Goal: Information Seeking & Learning: Compare options

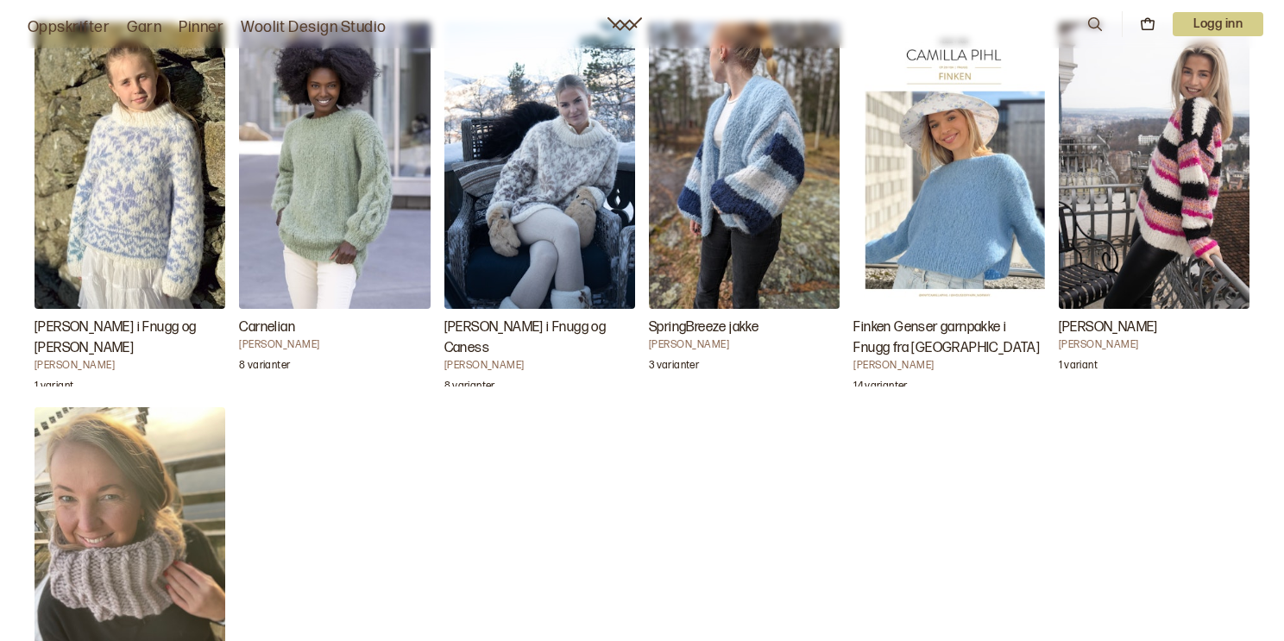
scroll to position [1688, 0]
click at [297, 171] on img "Carnelian" at bounding box center [334, 165] width 191 height 286
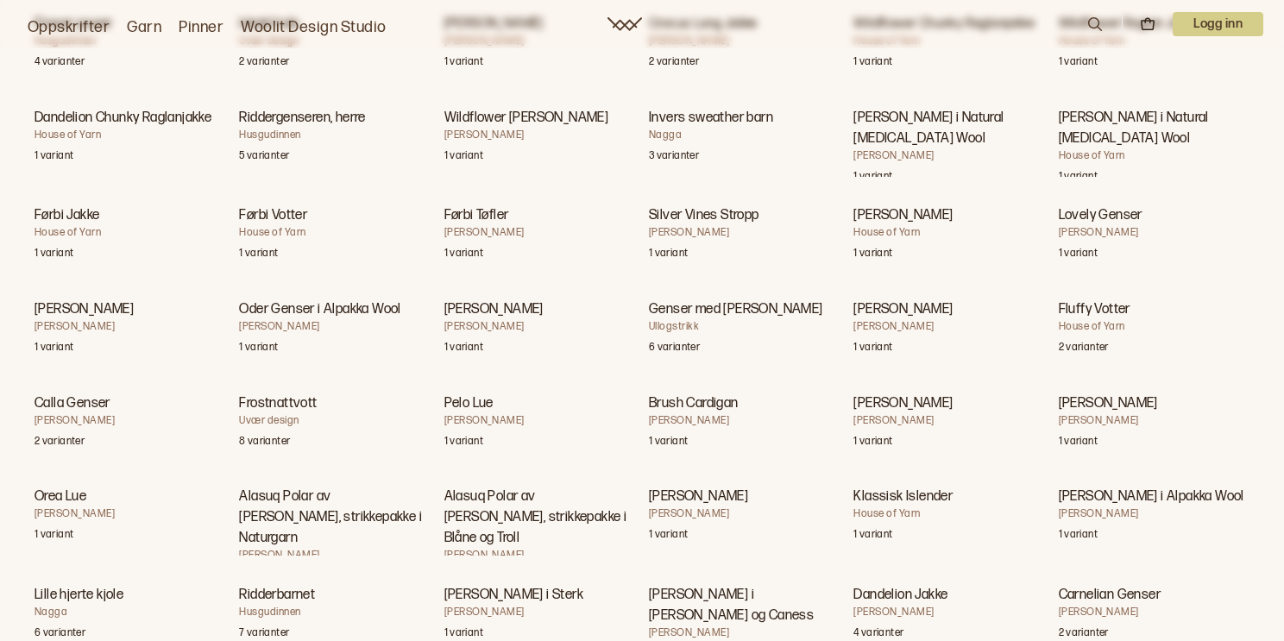
scroll to position [5268, 0]
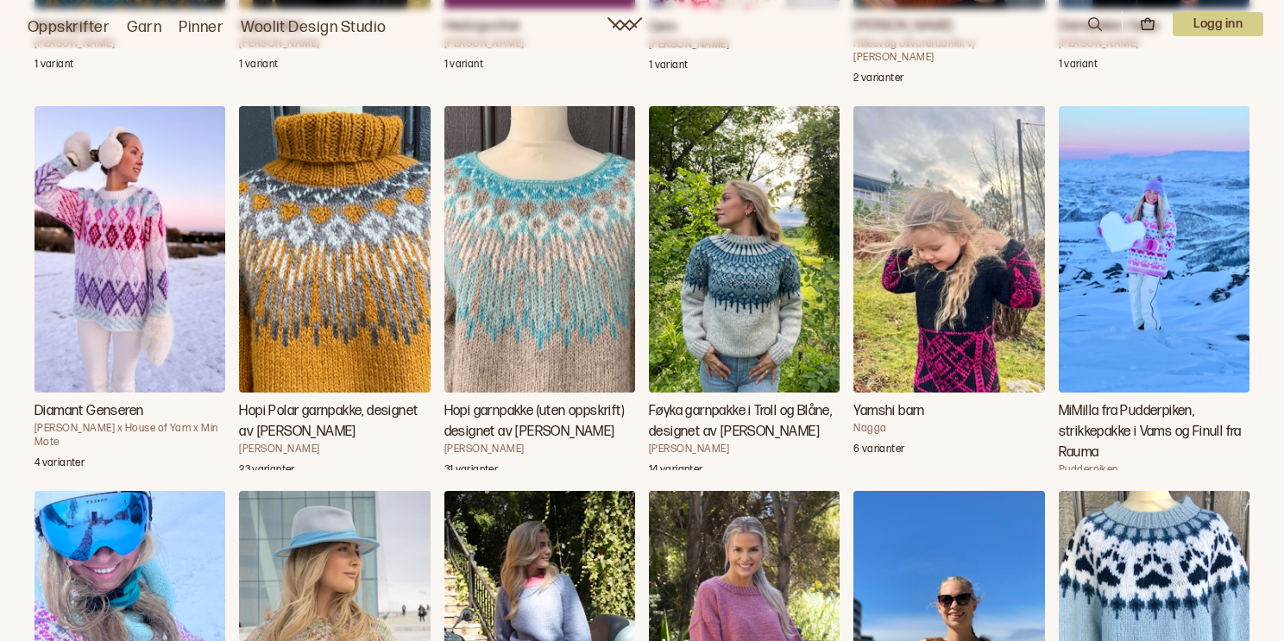
click at [527, 244] on img "Hopi garnpakke (uten oppskrift) designet av Linka Neumann" at bounding box center [539, 249] width 191 height 286
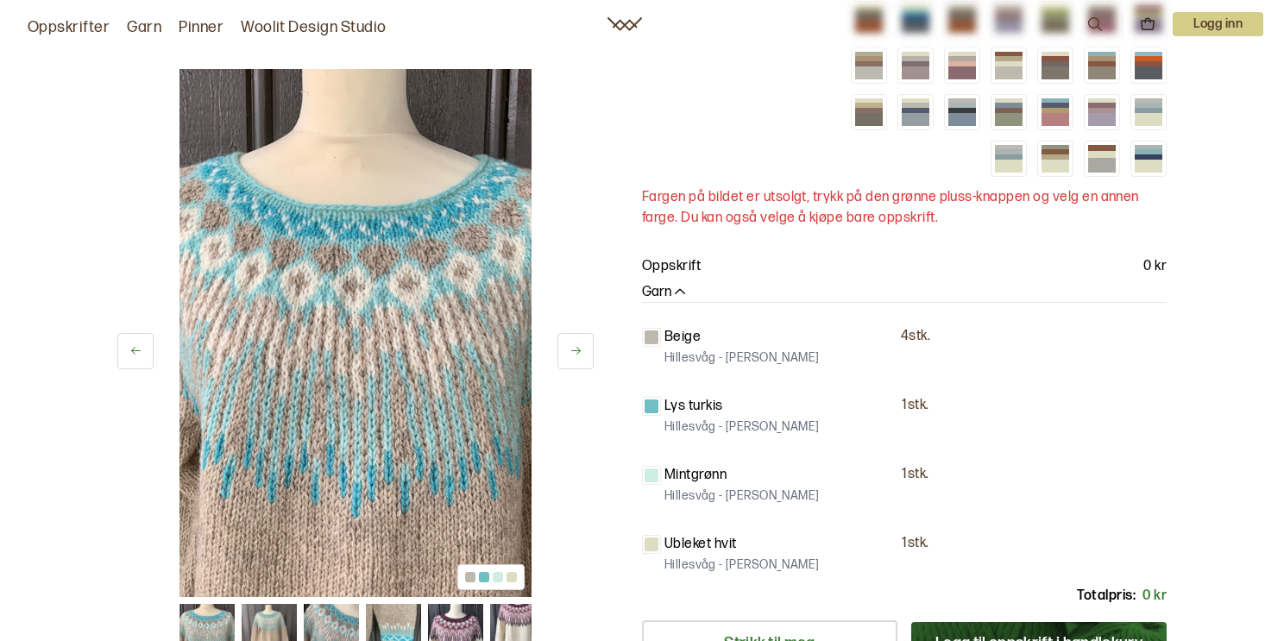
scroll to position [324, 0]
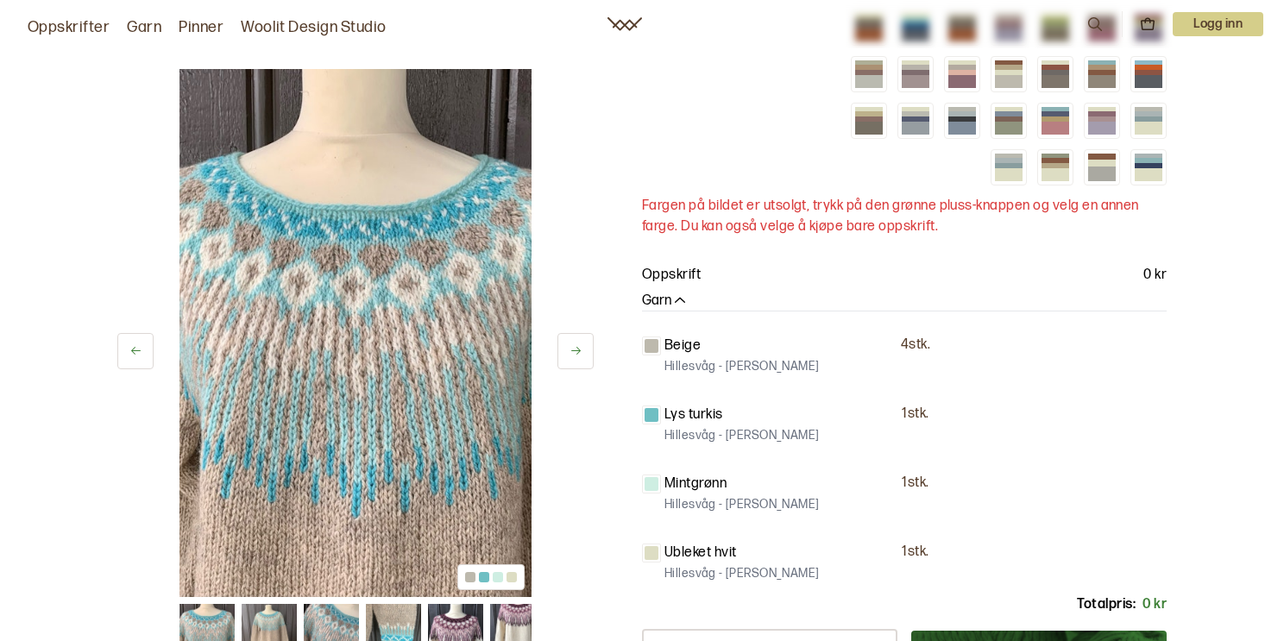
click at [578, 351] on icon at bounding box center [575, 351] width 9 height 8
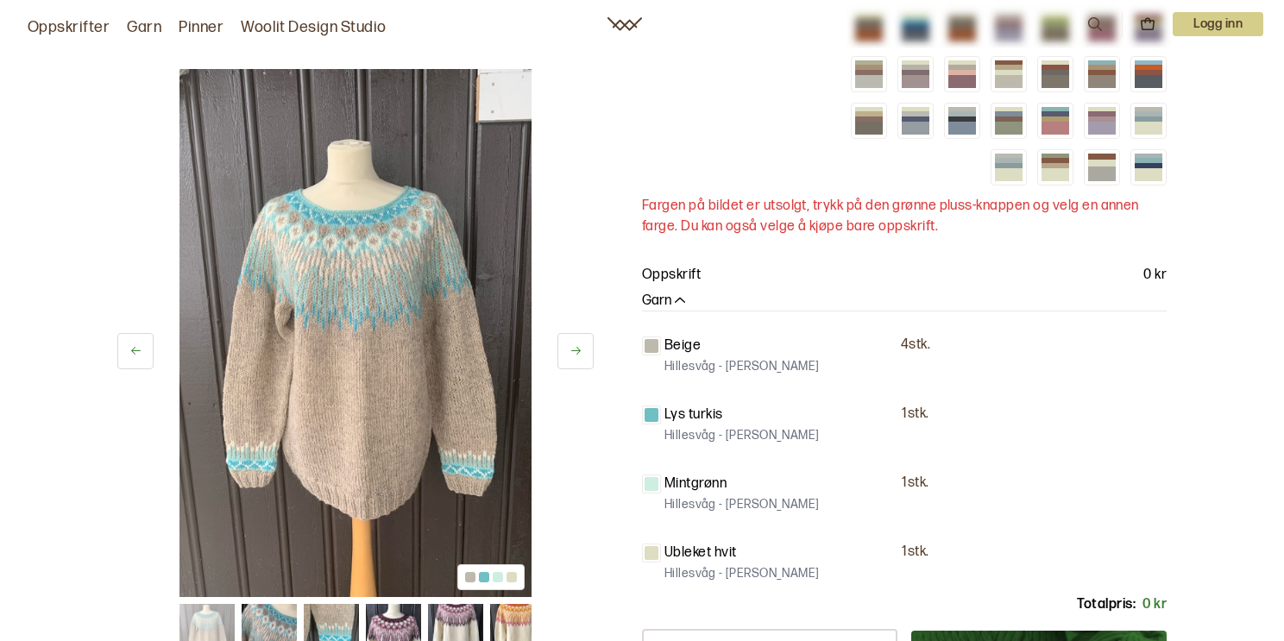
click at [576, 354] on icon at bounding box center [575, 350] width 13 height 13
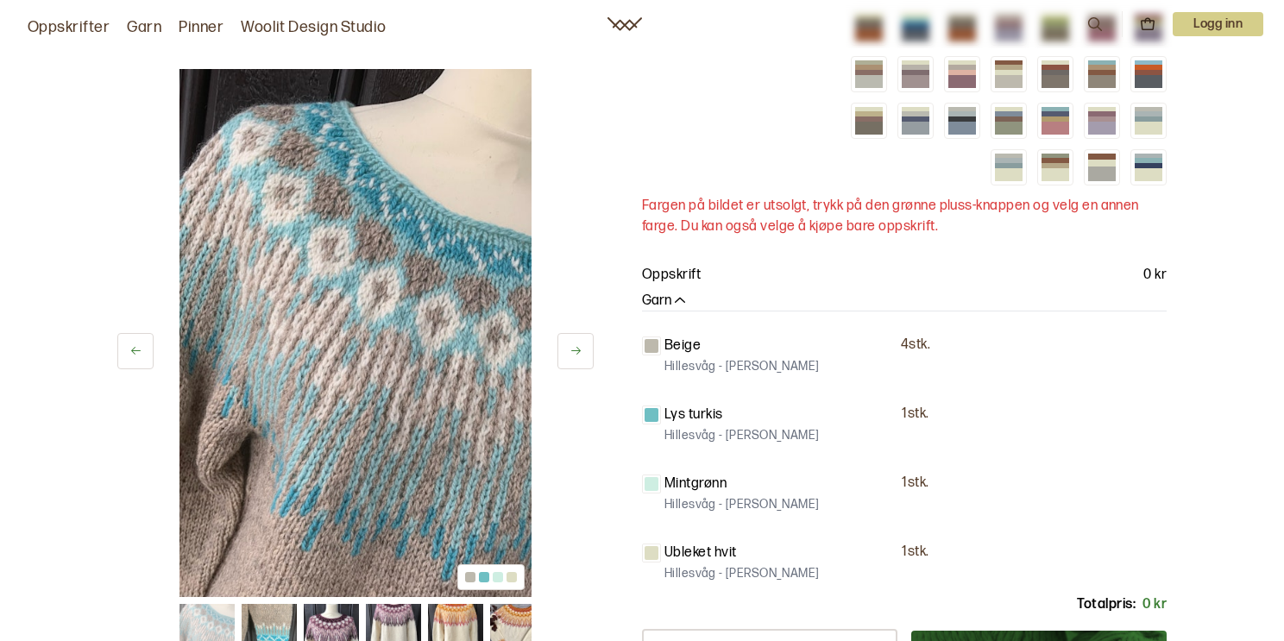
click at [575, 353] on icon at bounding box center [575, 350] width 13 height 13
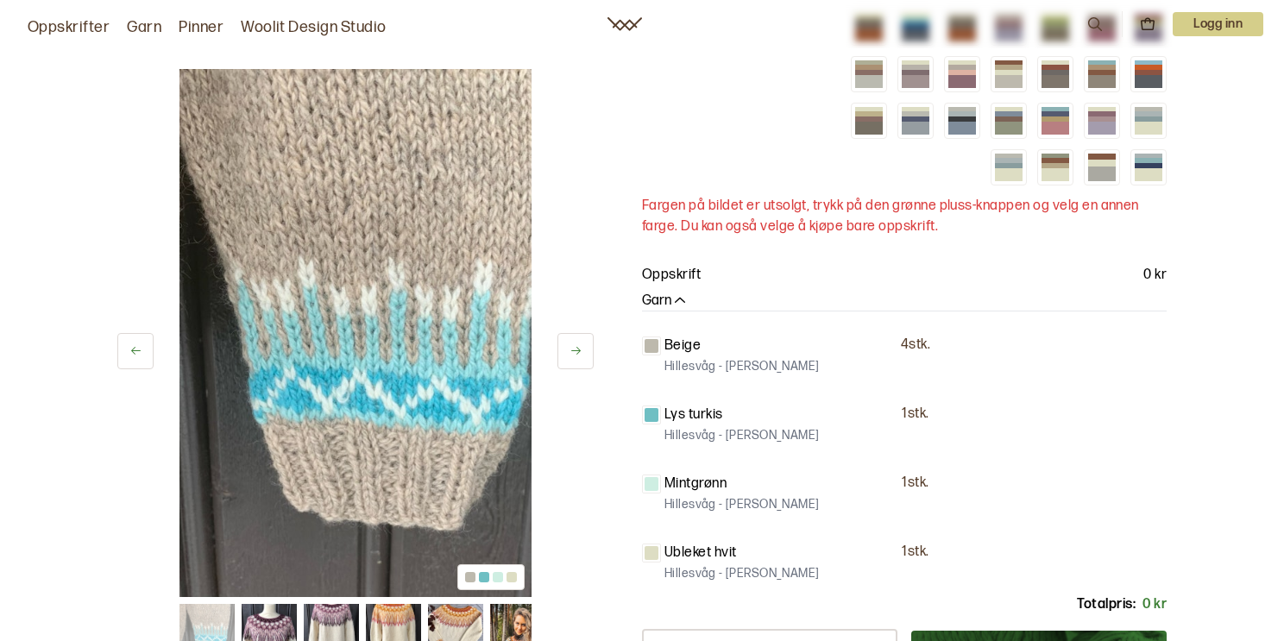
click at [575, 353] on icon at bounding box center [575, 350] width 13 height 13
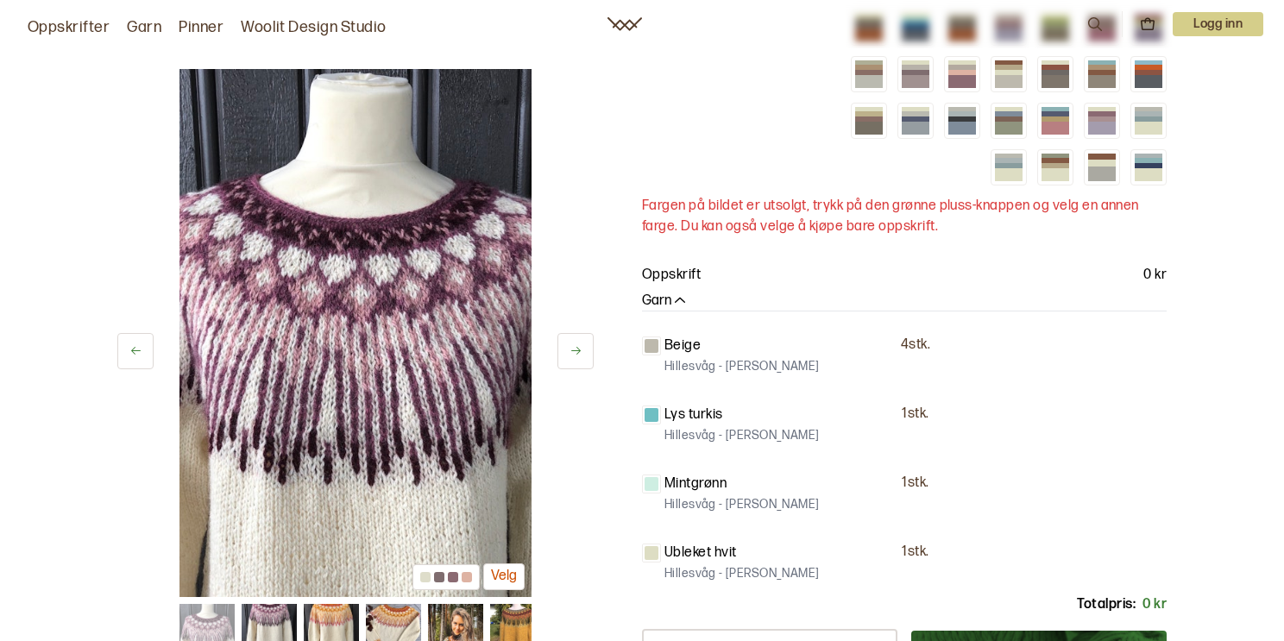
click at [575, 353] on icon at bounding box center [575, 350] width 13 height 13
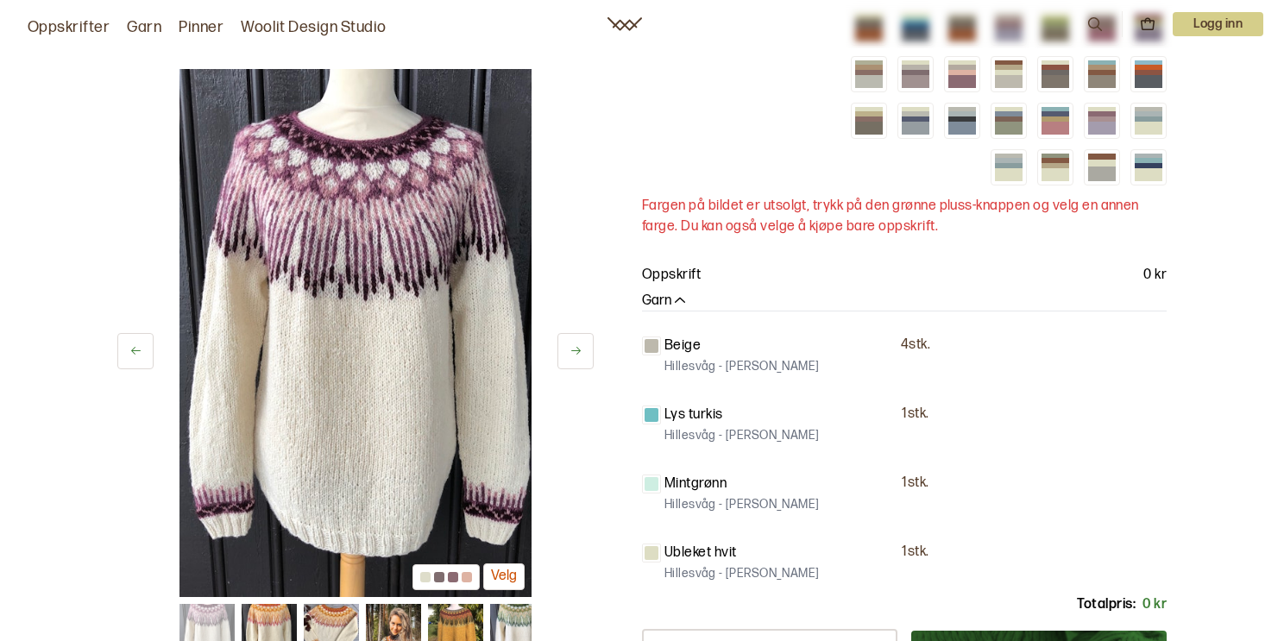
click at [575, 353] on icon at bounding box center [575, 350] width 13 height 13
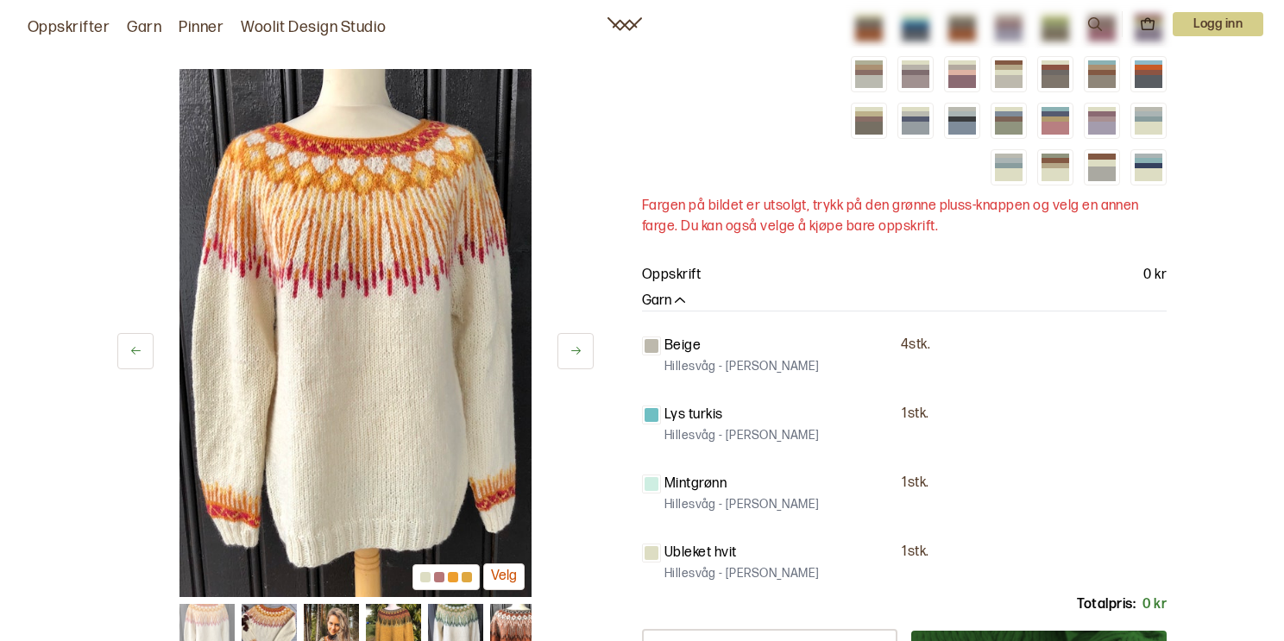
click at [575, 353] on icon at bounding box center [575, 350] width 13 height 13
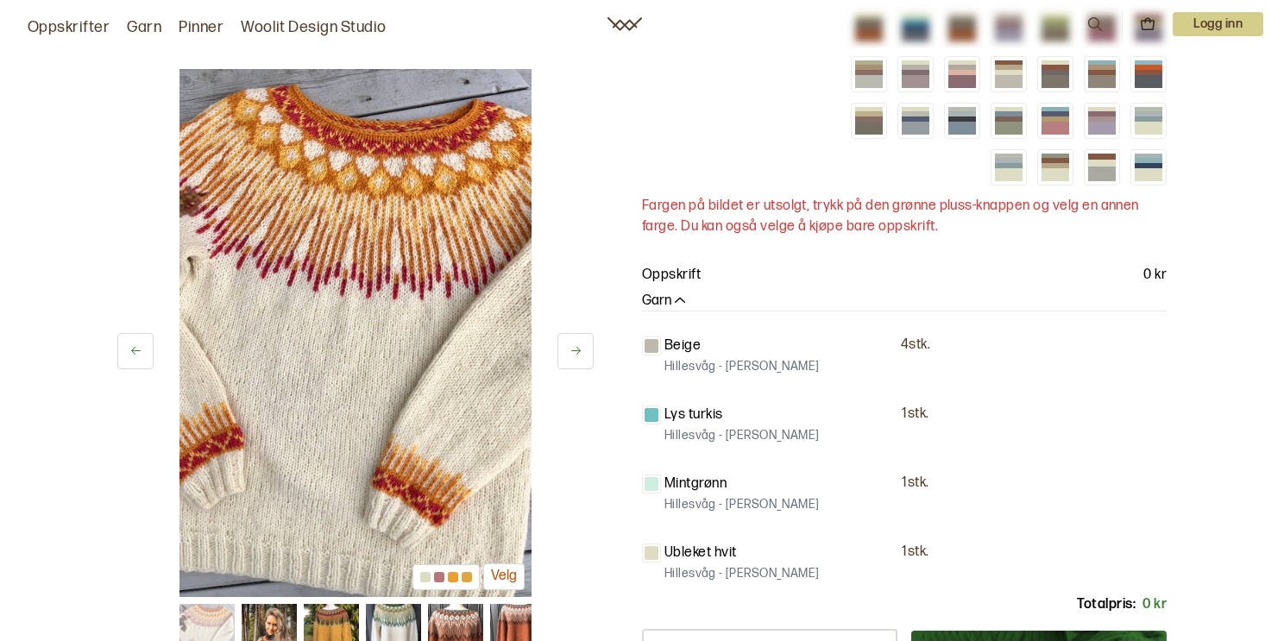
click at [575, 353] on icon at bounding box center [575, 350] width 13 height 13
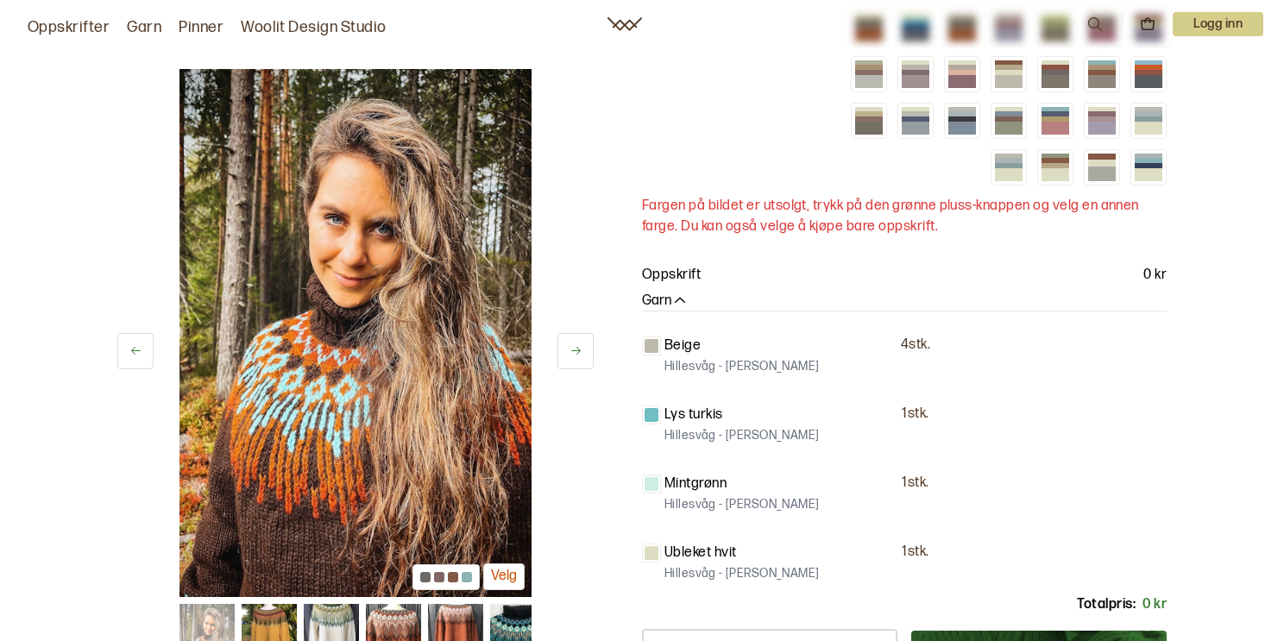
click at [575, 353] on icon at bounding box center [575, 350] width 13 height 13
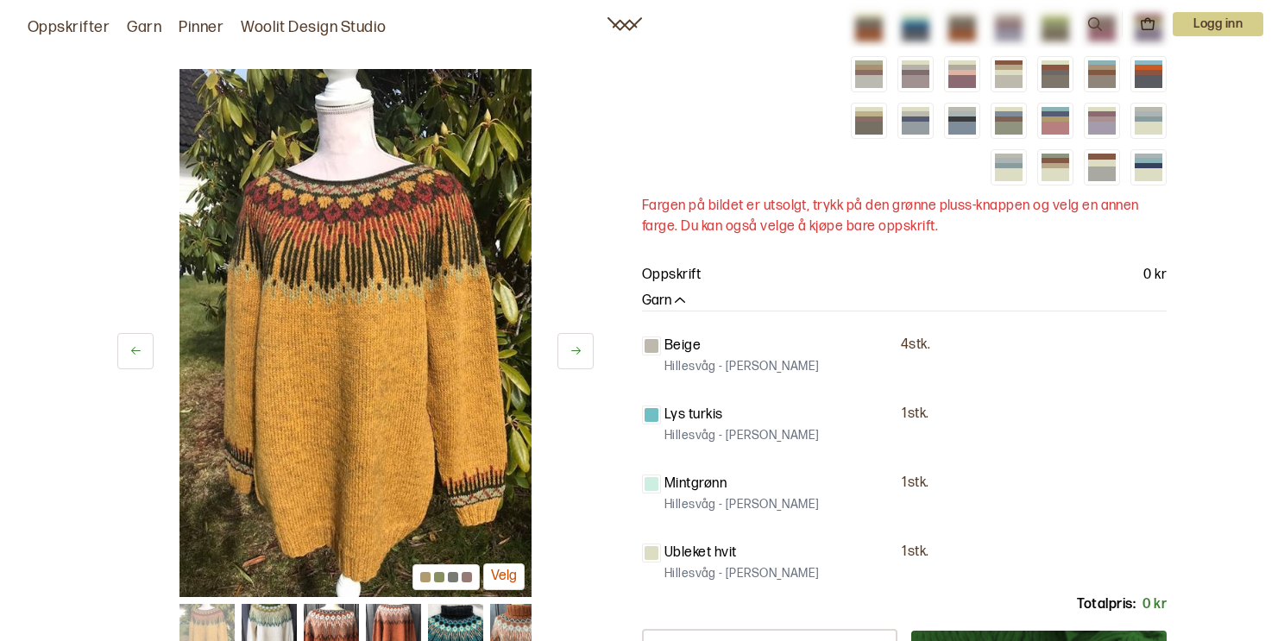
click at [575, 353] on icon at bounding box center [575, 350] width 13 height 13
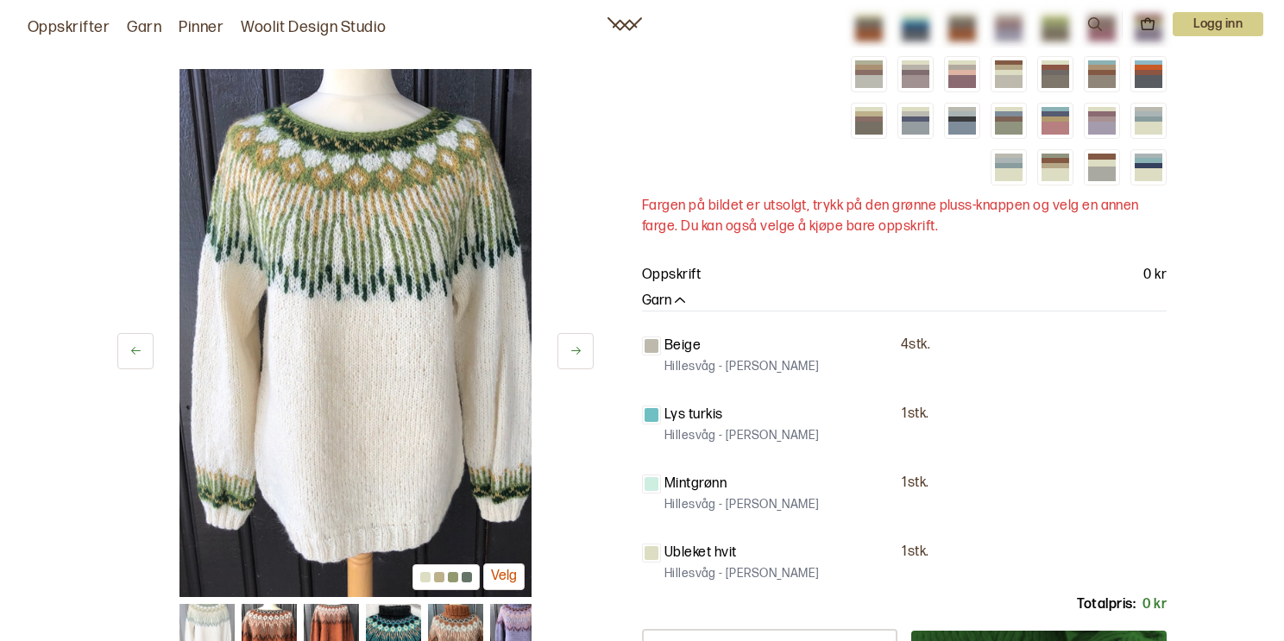
click at [575, 353] on icon at bounding box center [575, 350] width 13 height 13
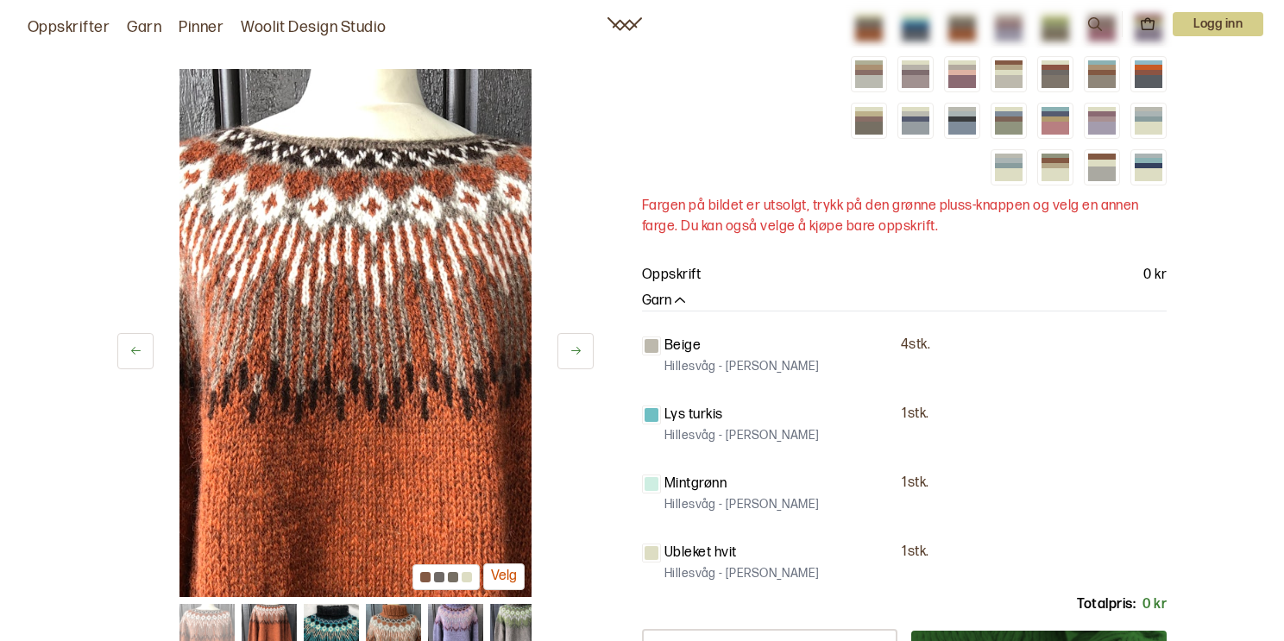
click at [575, 353] on icon at bounding box center [575, 350] width 13 height 13
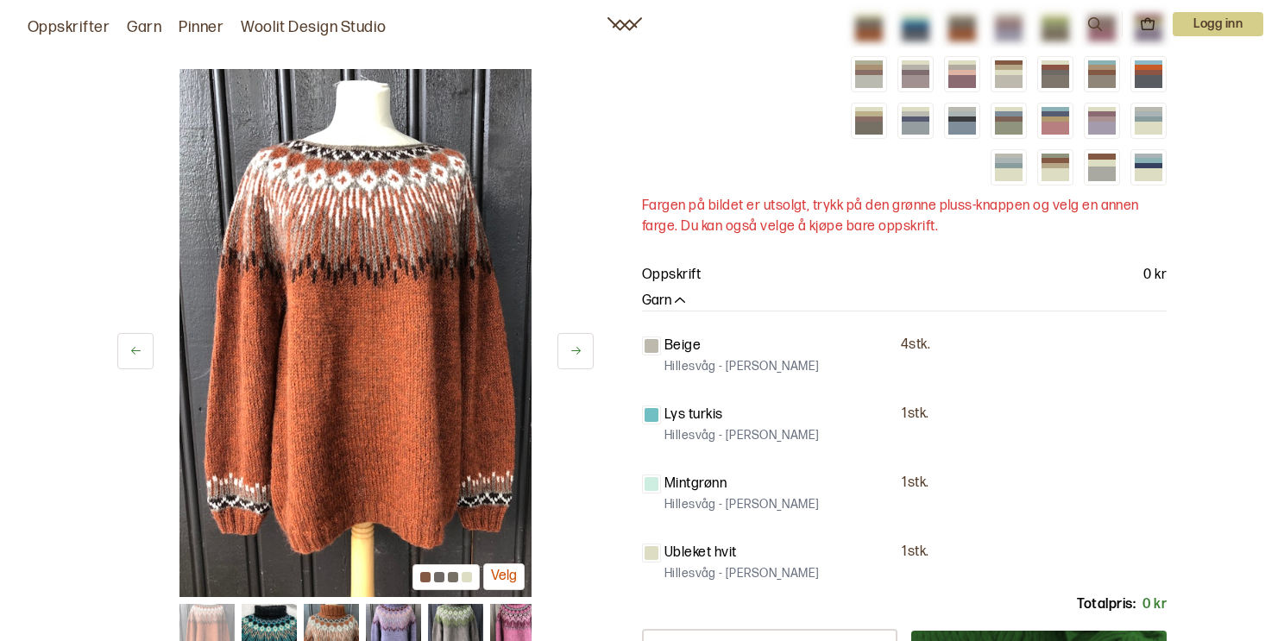
click at [575, 353] on icon at bounding box center [575, 350] width 13 height 13
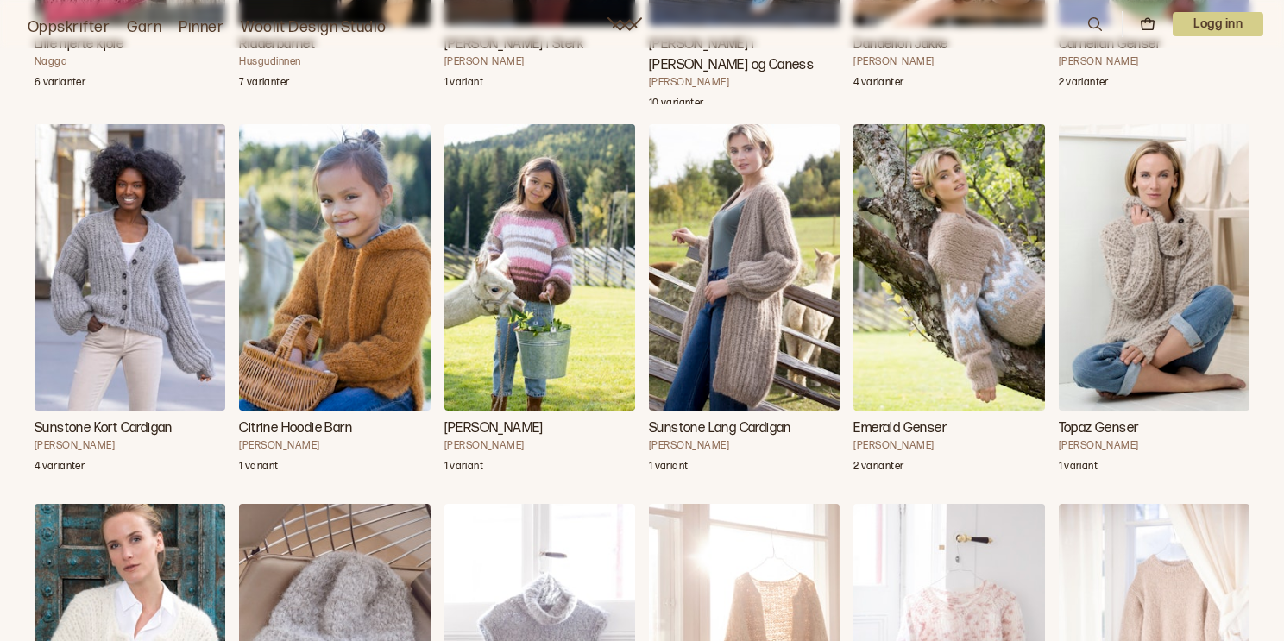
scroll to position [9079, 0]
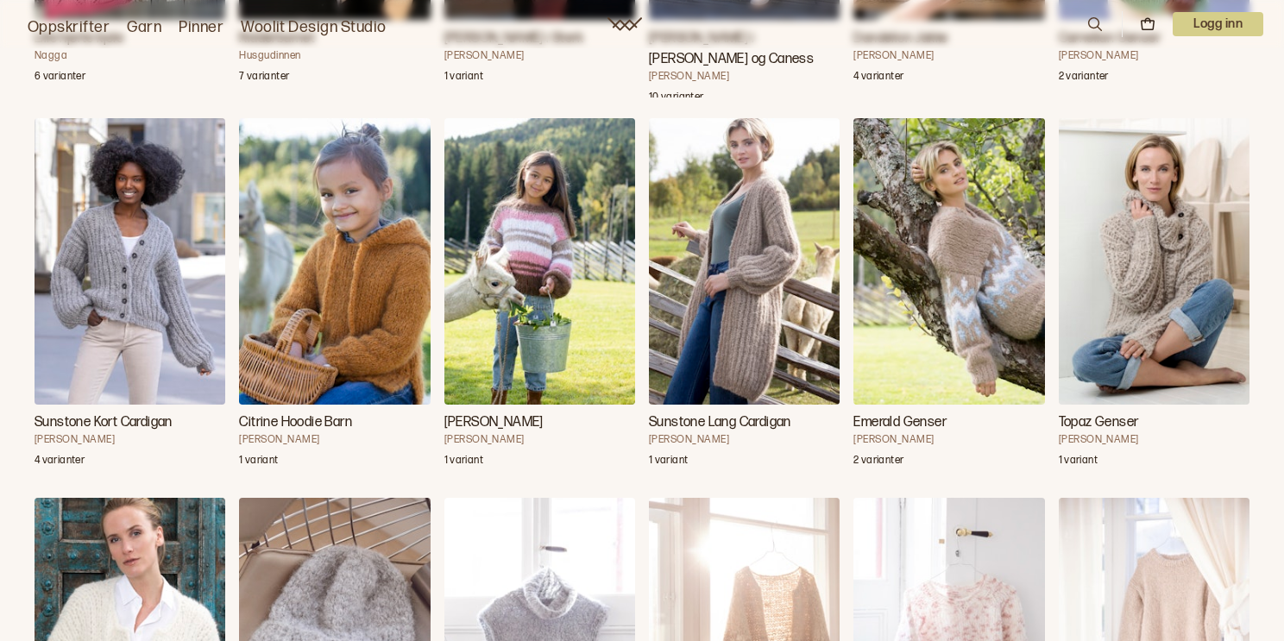
click at [980, 322] on img "Emerald Genser" at bounding box center [948, 261] width 191 height 286
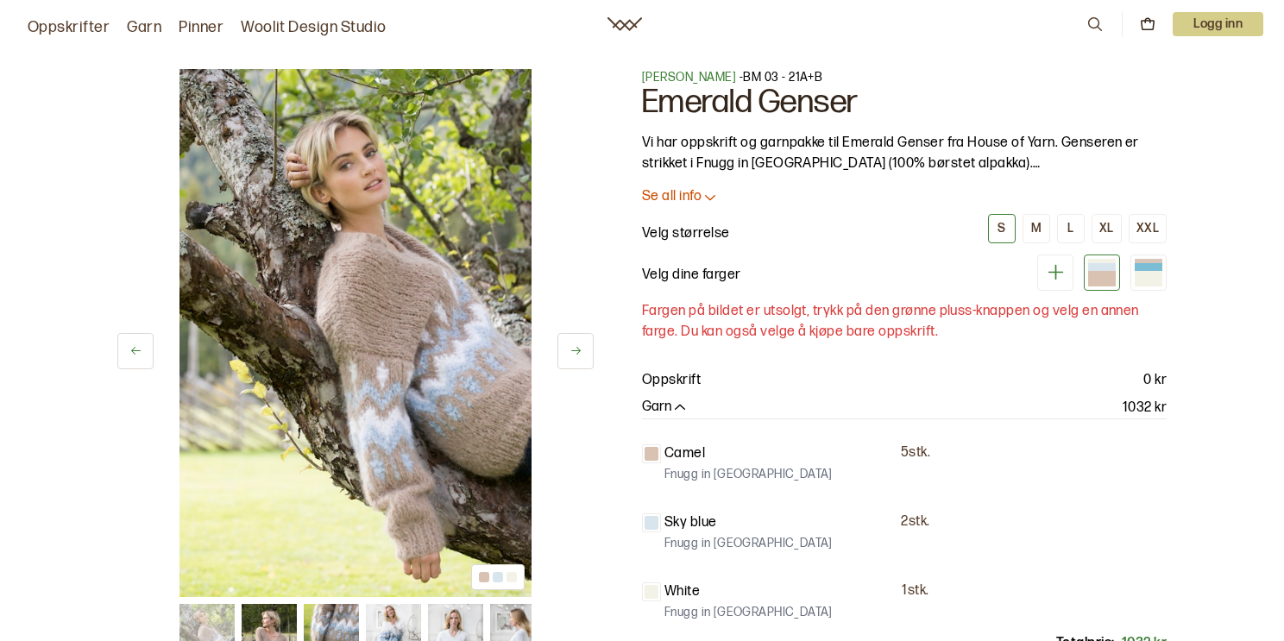
click at [571, 348] on icon at bounding box center [575, 350] width 13 height 13
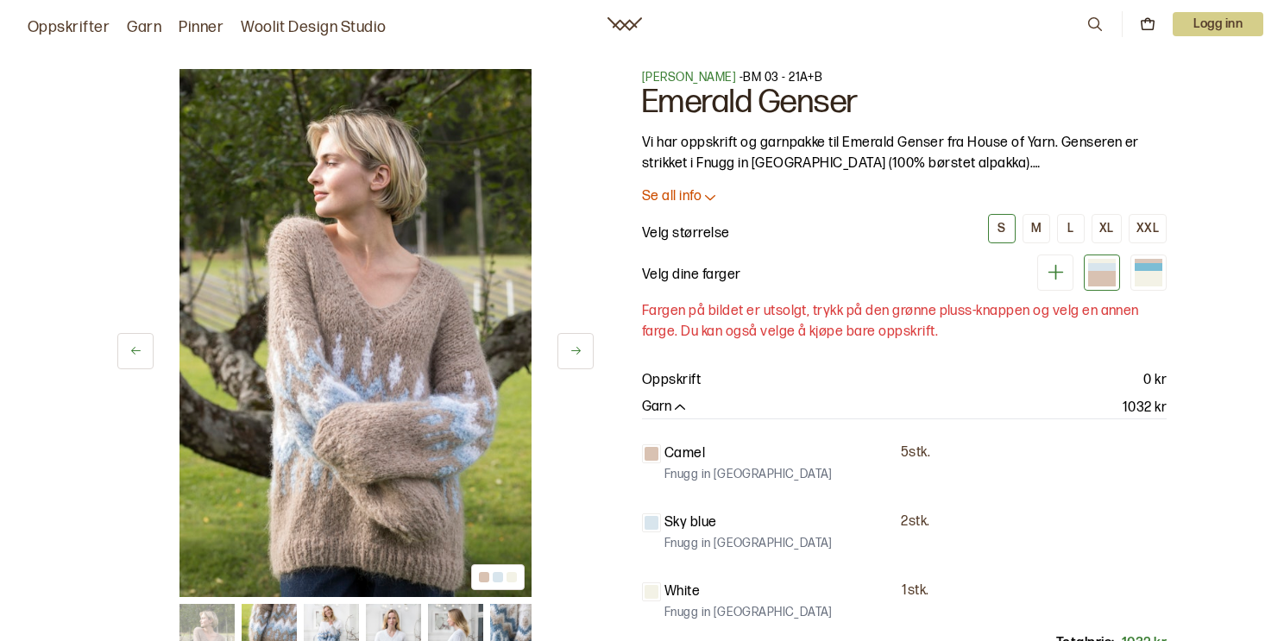
click at [571, 348] on icon at bounding box center [575, 350] width 13 height 13
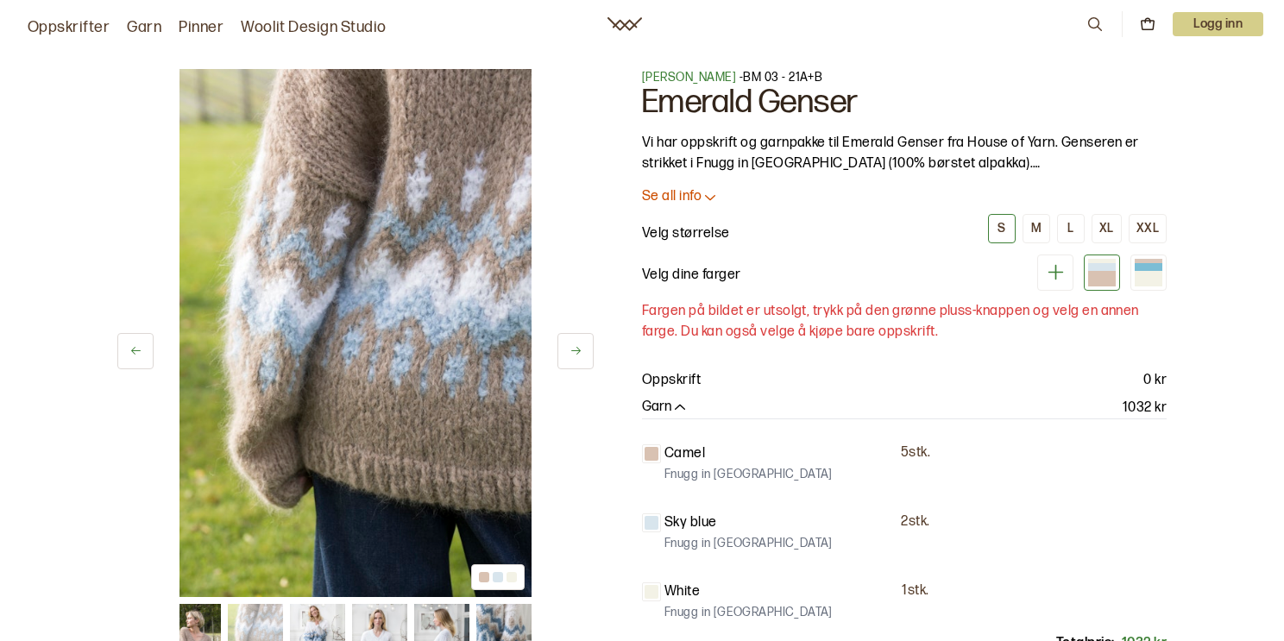
click at [571, 348] on icon at bounding box center [575, 350] width 13 height 13
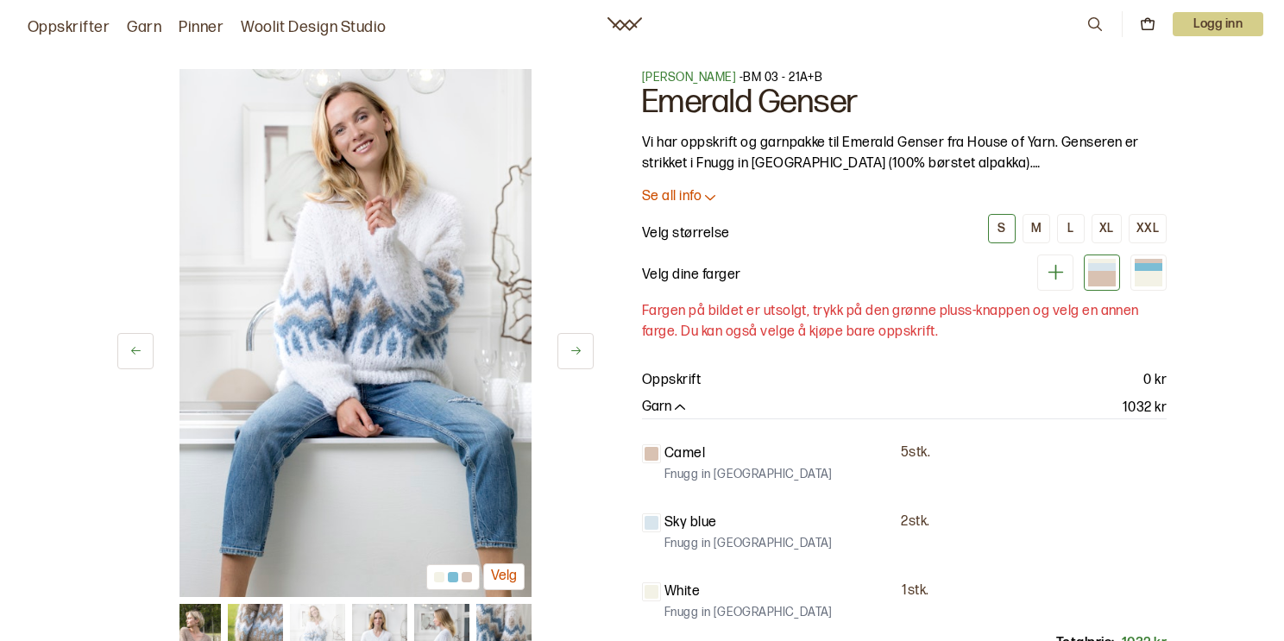
click at [571, 348] on icon at bounding box center [575, 350] width 13 height 13
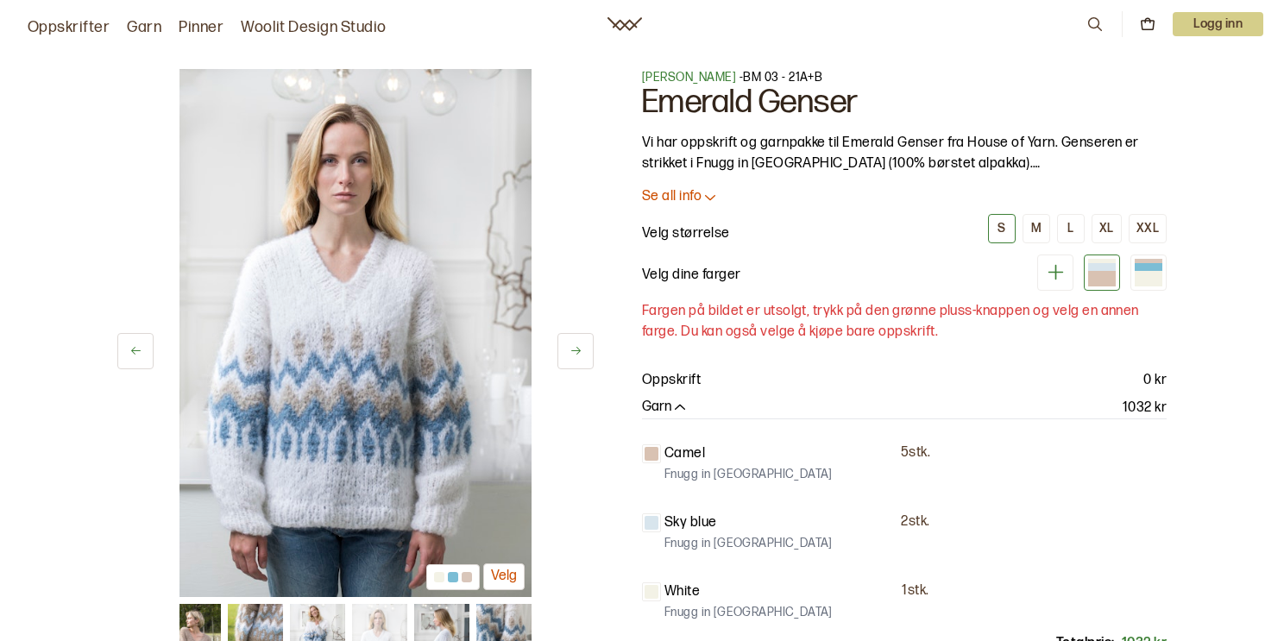
click at [571, 348] on icon at bounding box center [575, 350] width 13 height 13
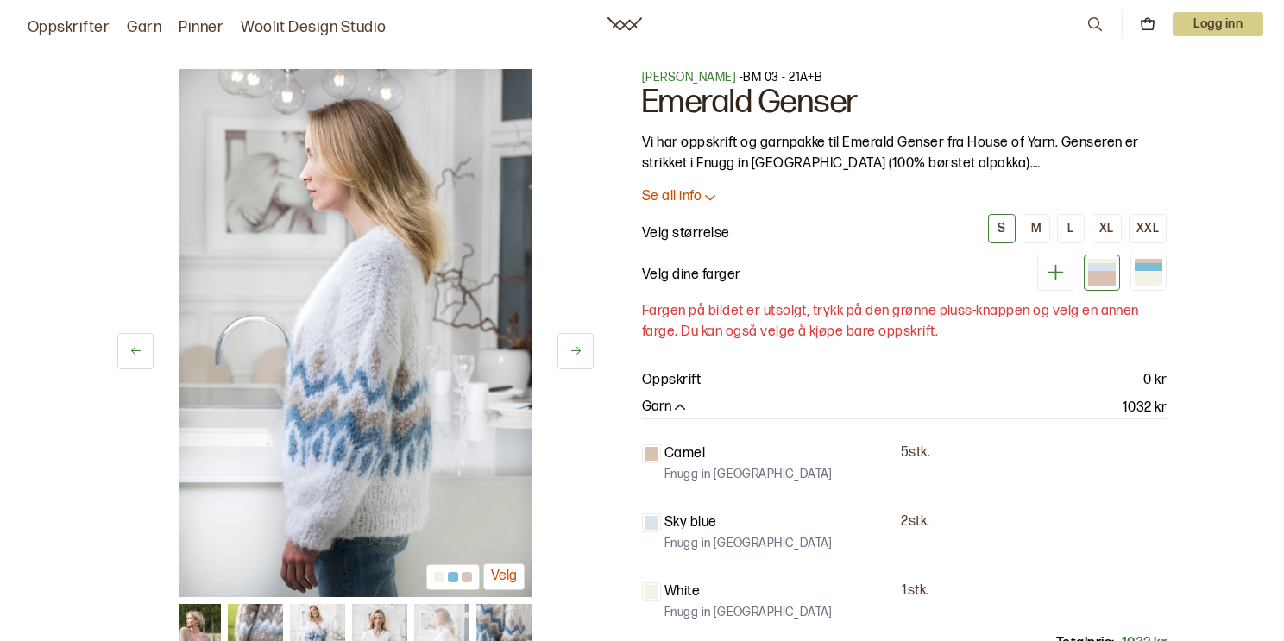
click at [571, 348] on icon at bounding box center [575, 350] width 13 height 13
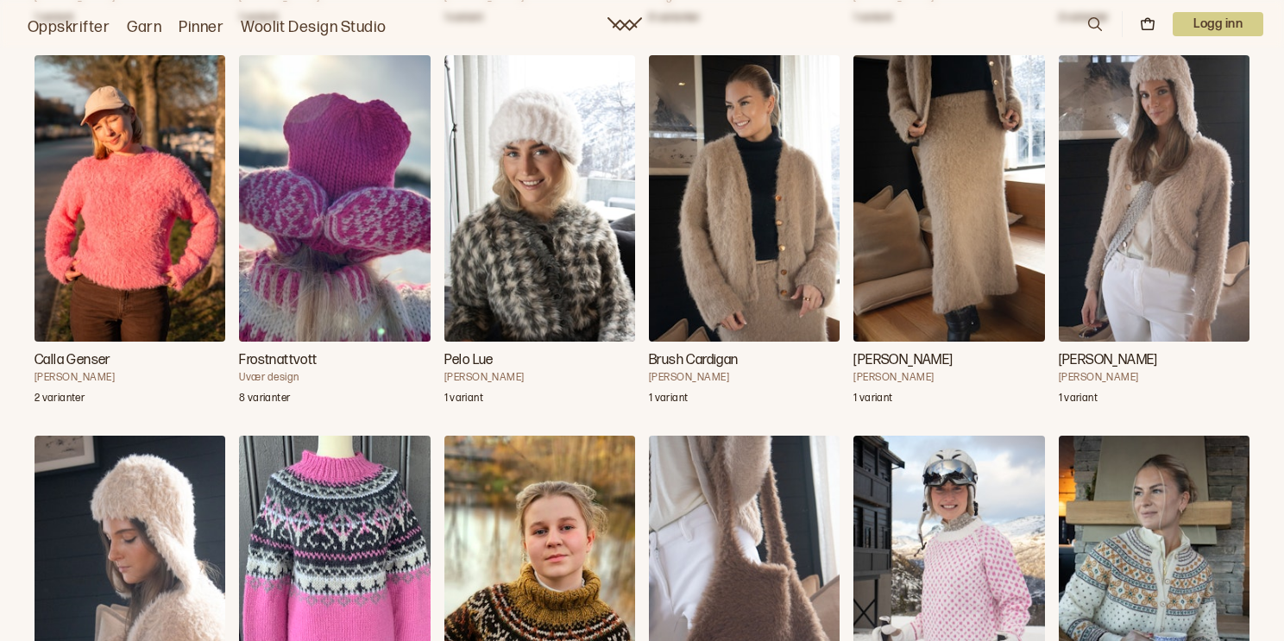
scroll to position [7723, 0]
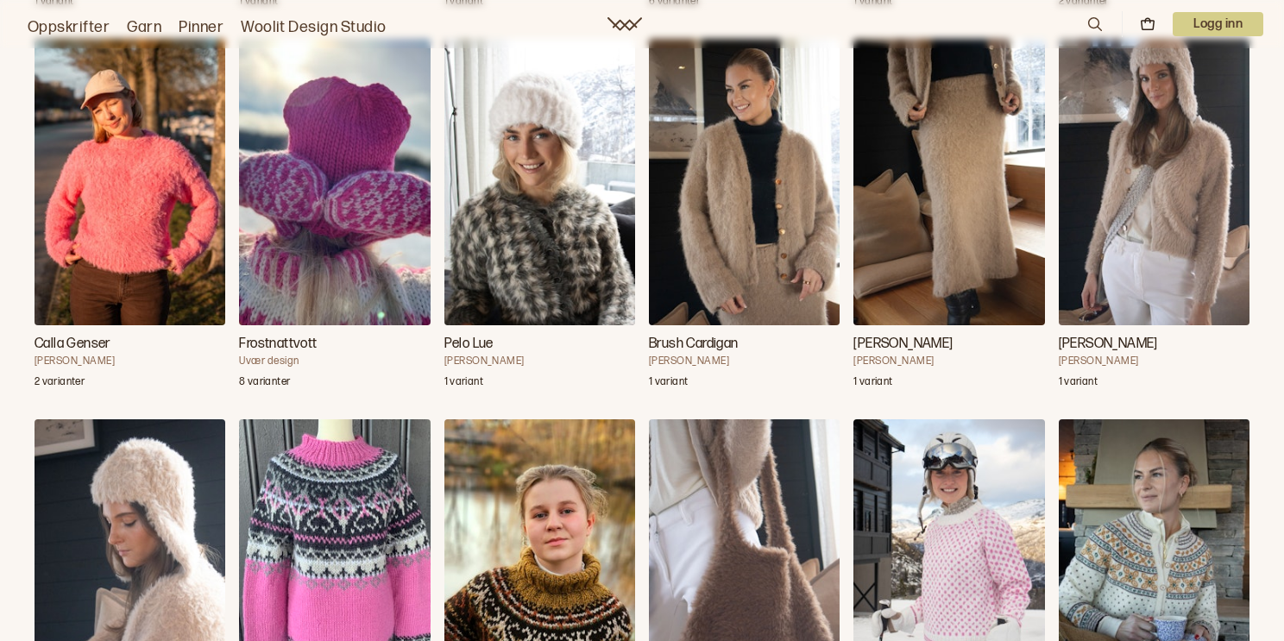
click at [1141, 583] on img "Inger Jakke i Alpakka Wool" at bounding box center [1153, 562] width 191 height 286
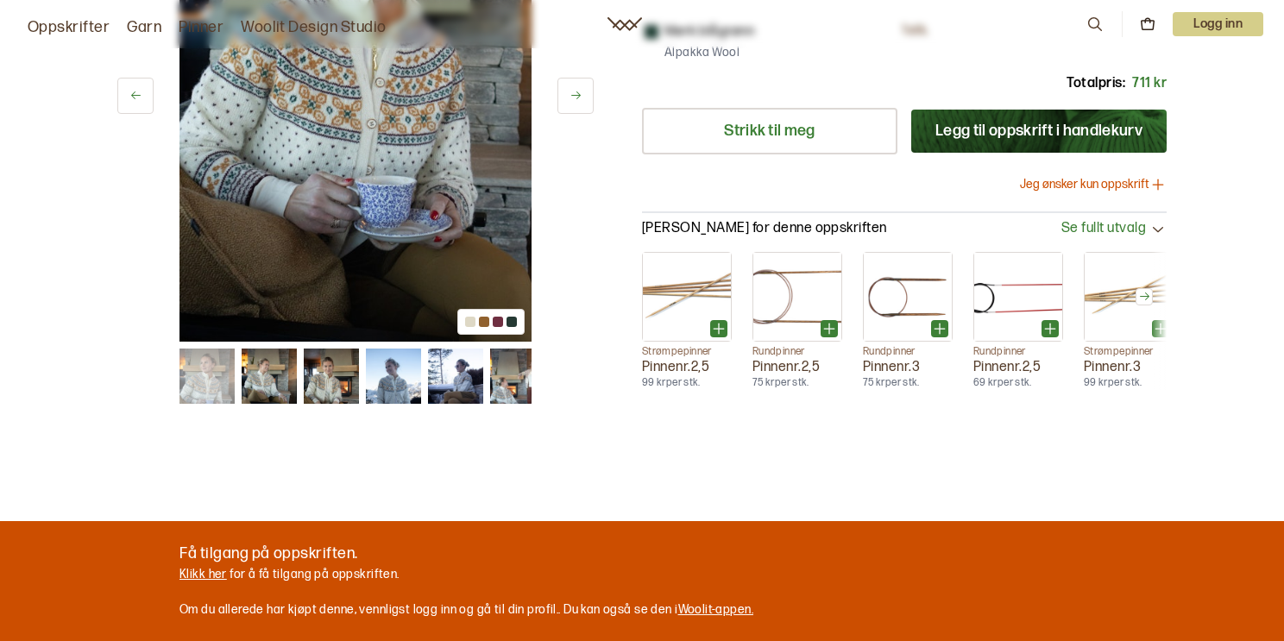
scroll to position [635, 0]
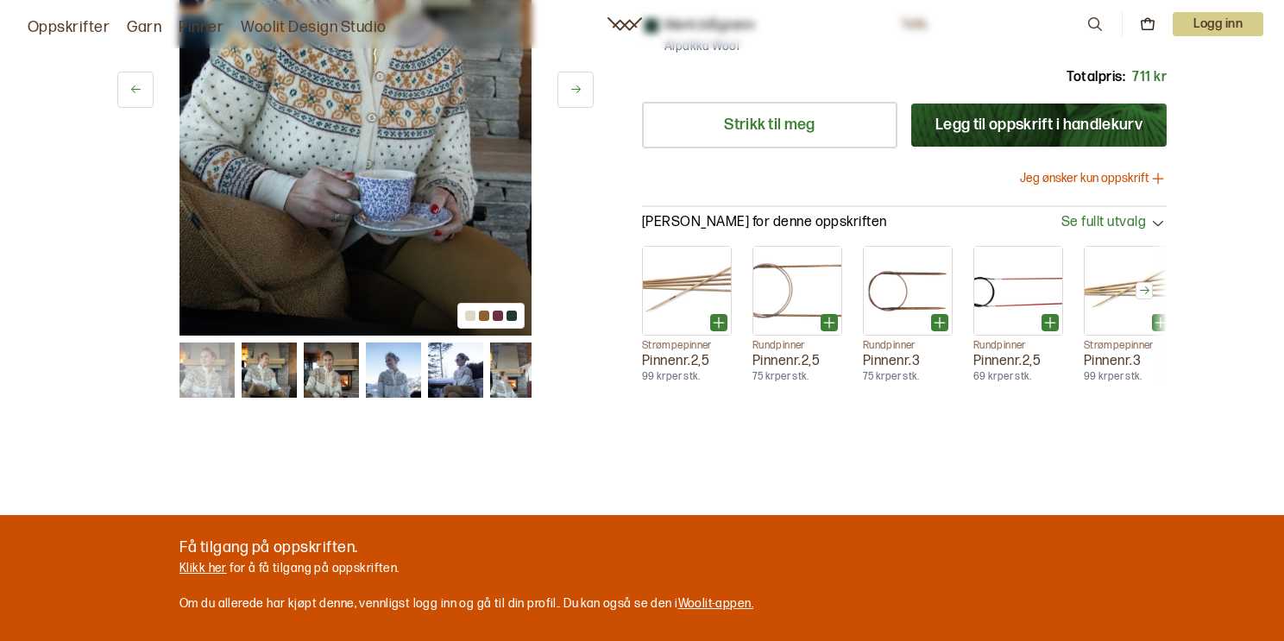
click at [575, 85] on icon at bounding box center [575, 90] width 13 height 13
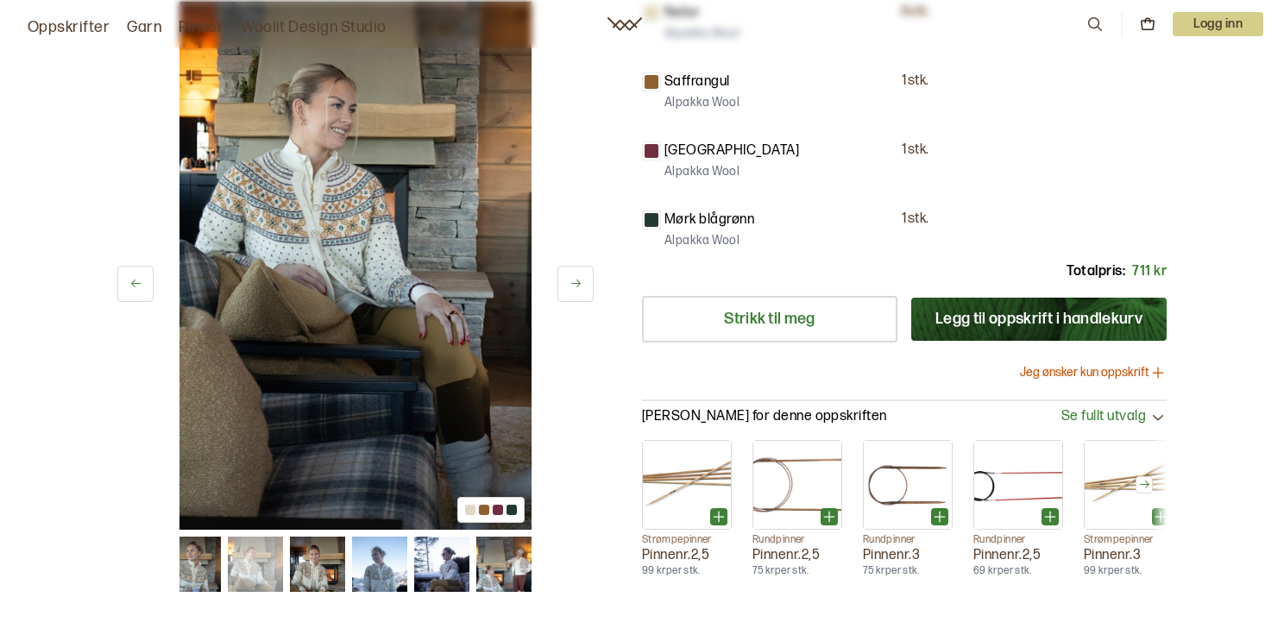
scroll to position [440, 0]
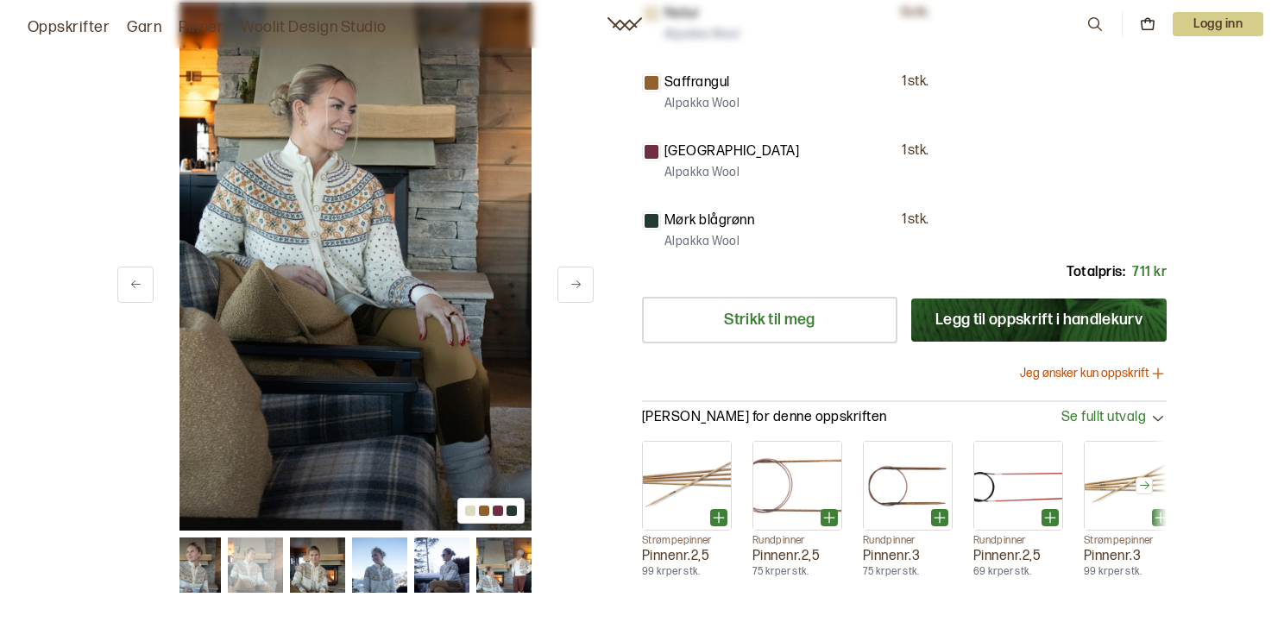
click at [574, 281] on icon at bounding box center [575, 285] width 9 height 8
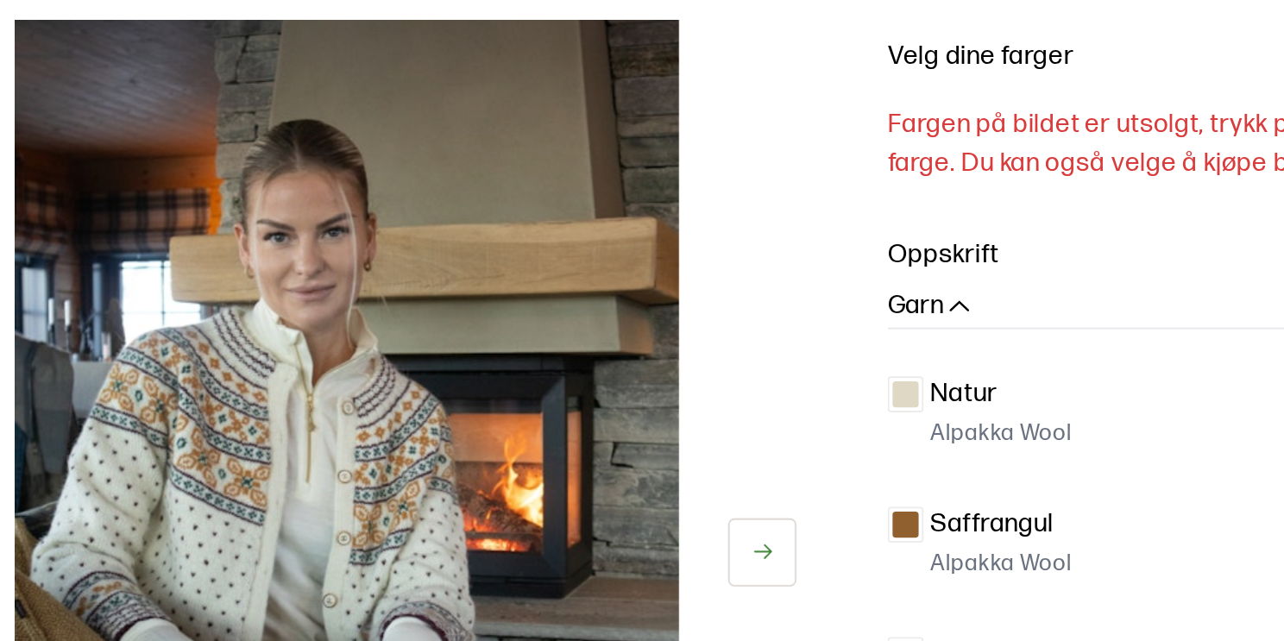
scroll to position [186, 0]
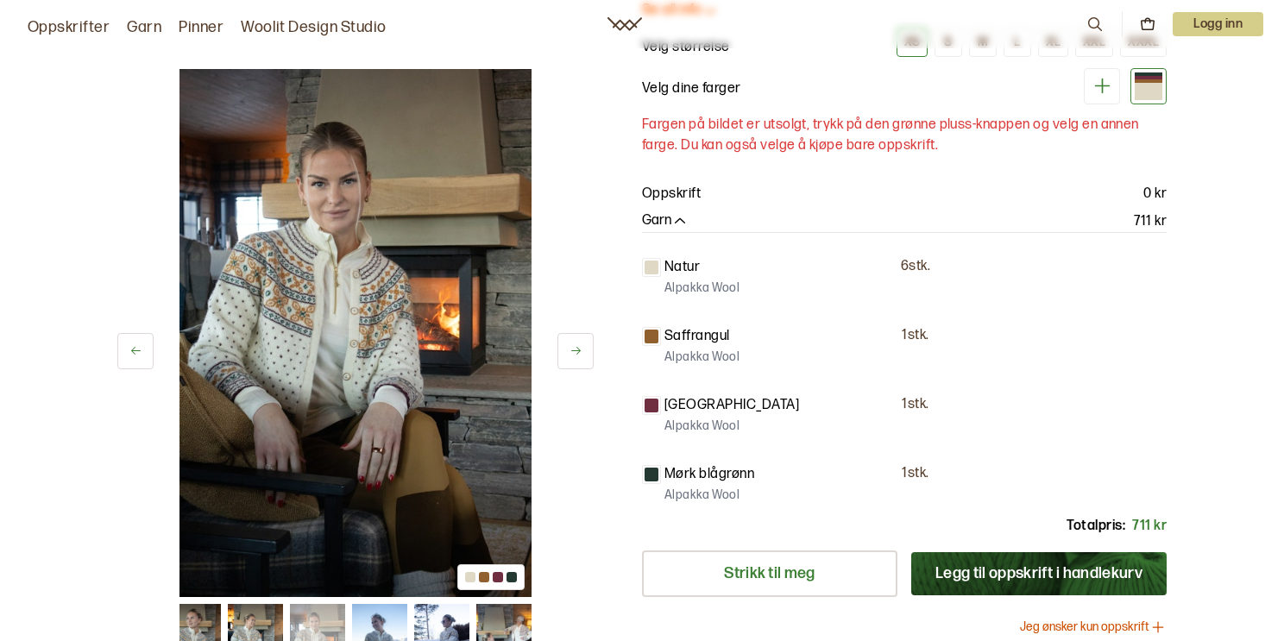
click at [575, 353] on icon at bounding box center [575, 350] width 13 height 13
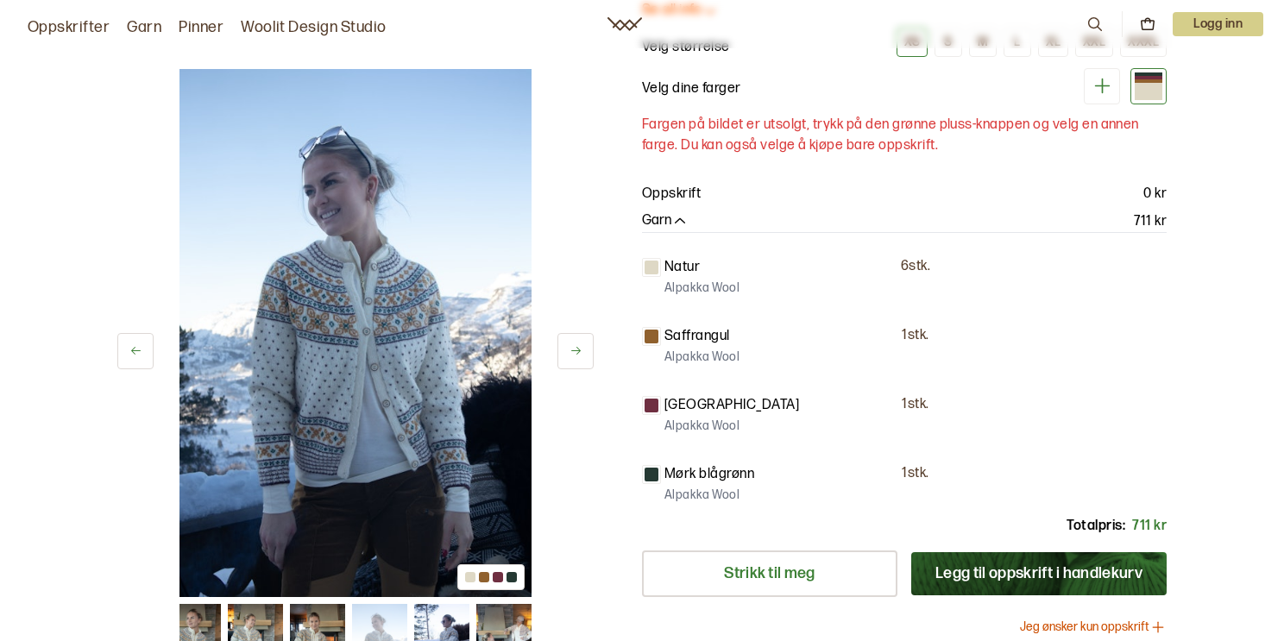
click at [575, 353] on icon at bounding box center [575, 350] width 13 height 13
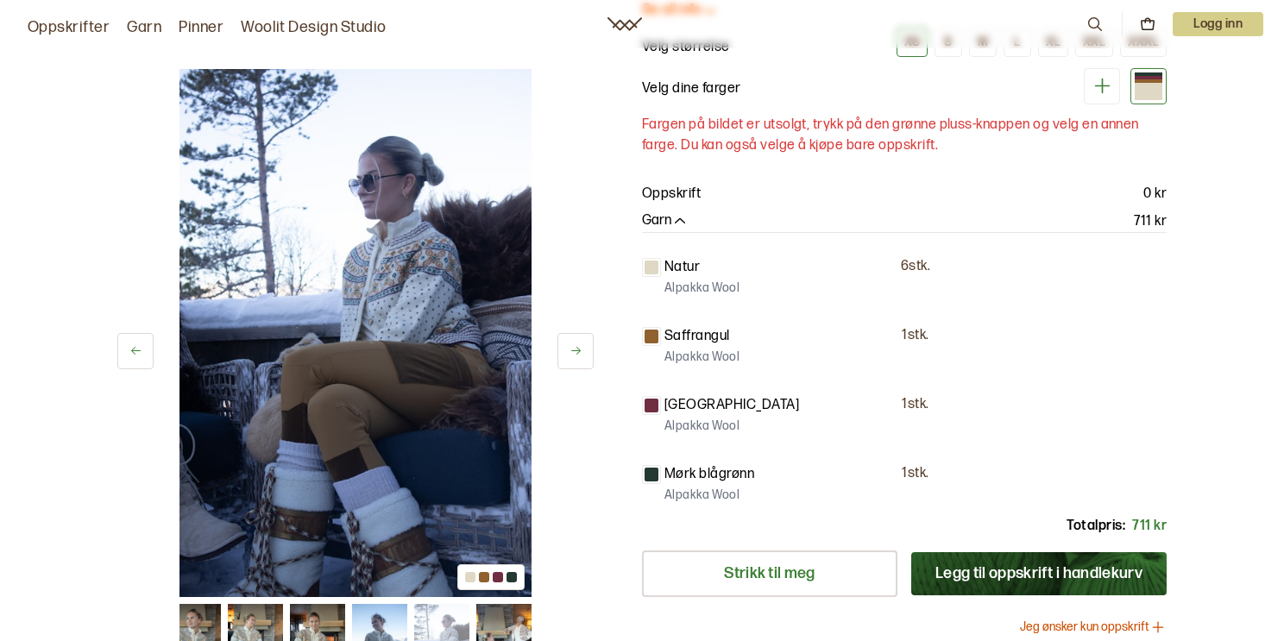
click at [575, 353] on icon at bounding box center [575, 350] width 13 height 13
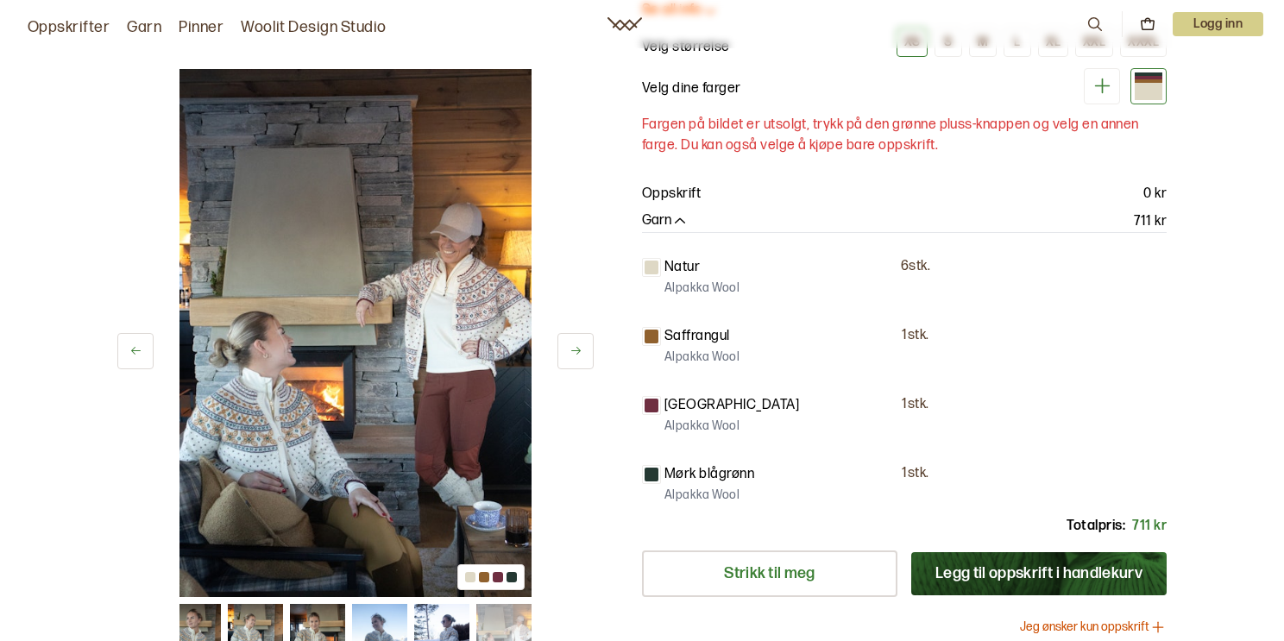
click at [575, 353] on icon at bounding box center [575, 350] width 13 height 13
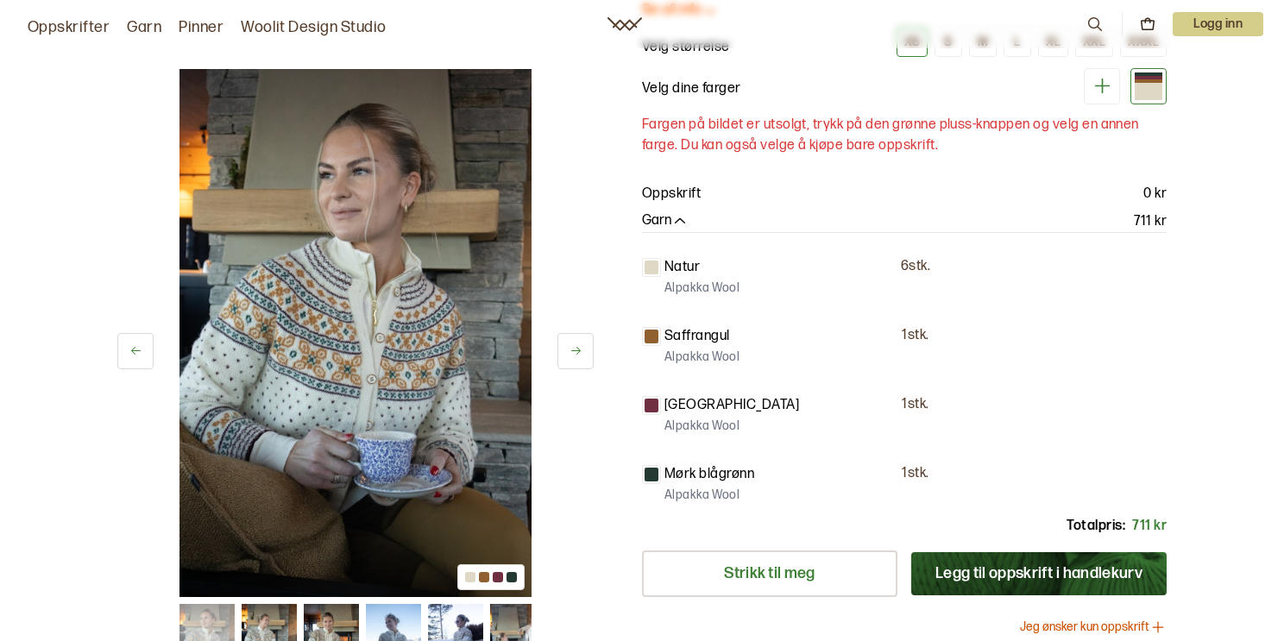
click at [575, 353] on icon at bounding box center [575, 350] width 13 height 13
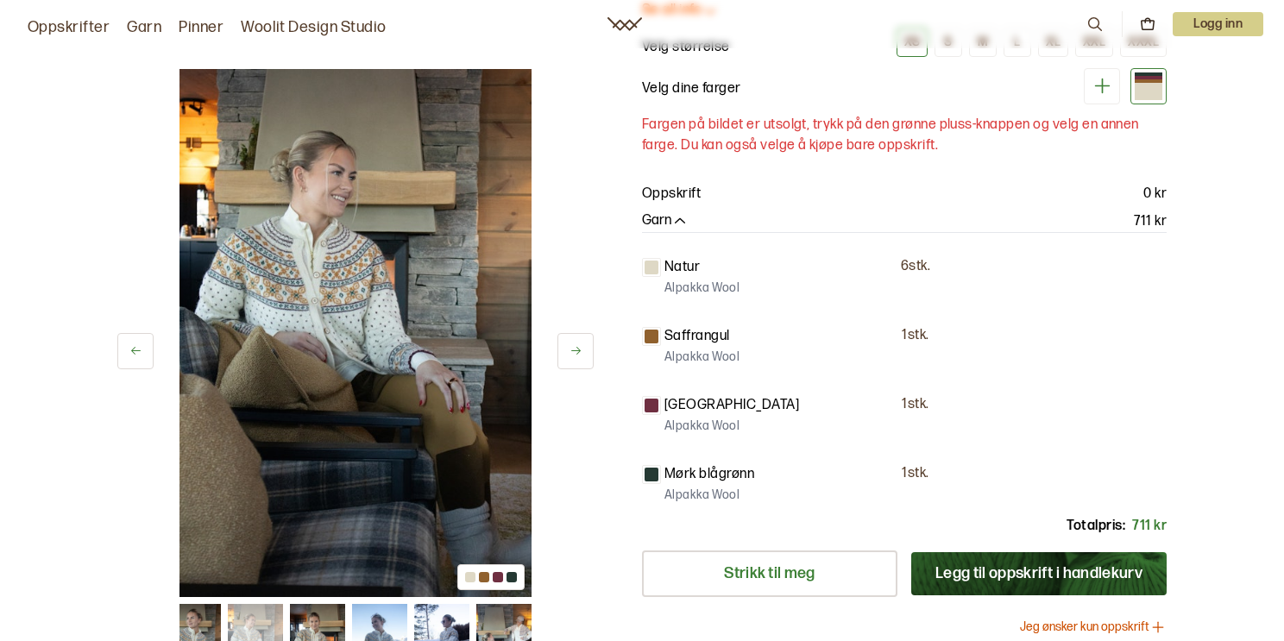
click at [575, 353] on icon at bounding box center [575, 350] width 13 height 13
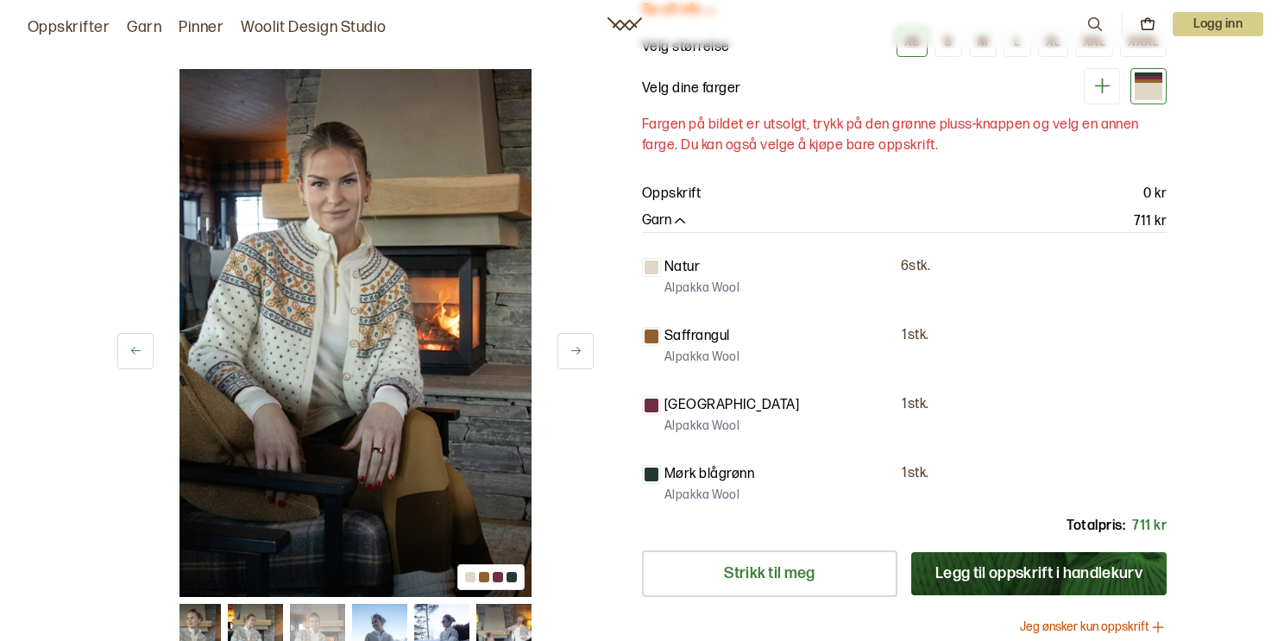
click at [575, 353] on icon at bounding box center [575, 350] width 13 height 13
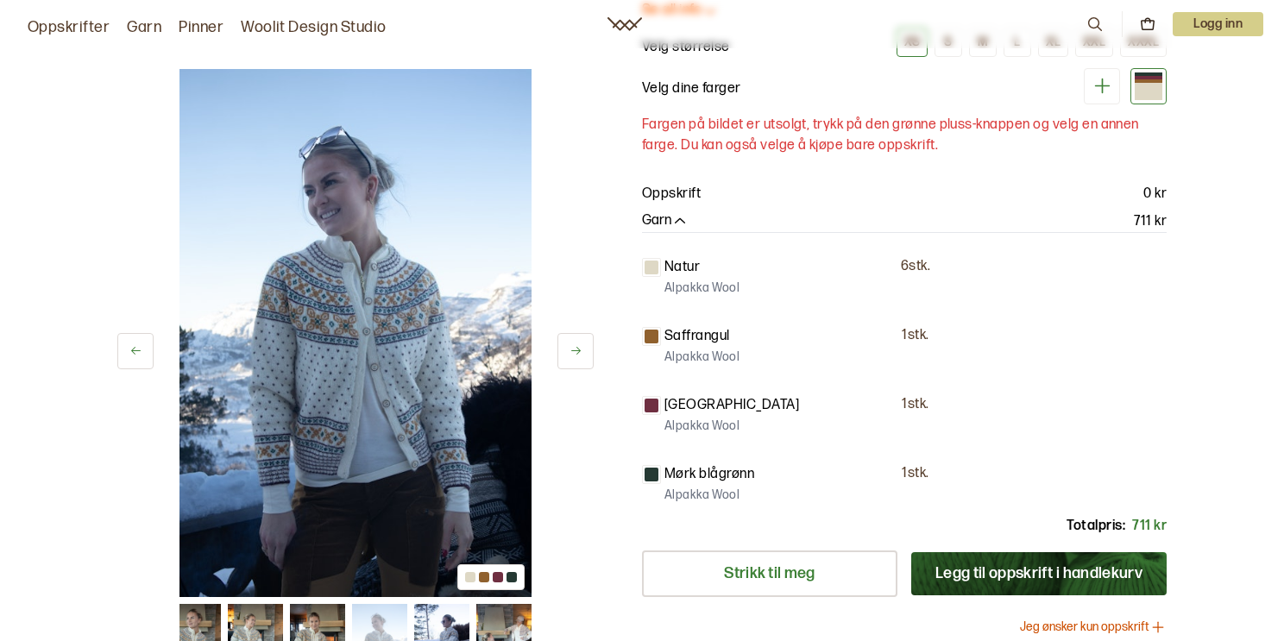
click at [575, 353] on icon at bounding box center [575, 350] width 13 height 13
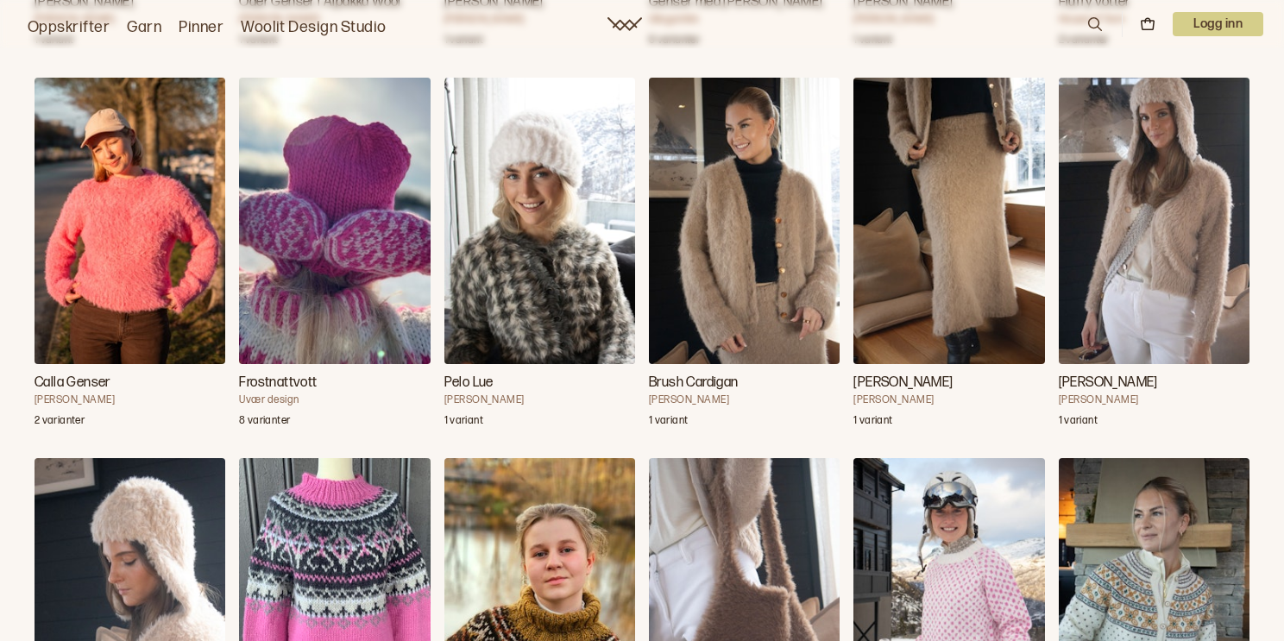
scroll to position [7753, 0]
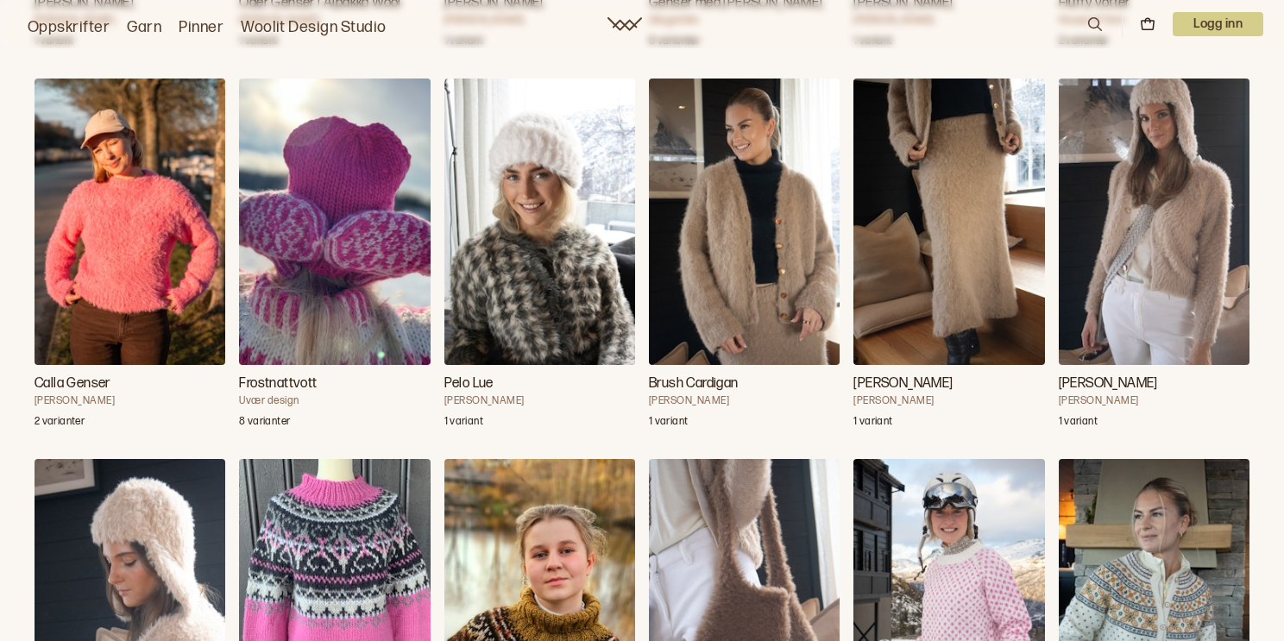
click at [772, 291] on img "Brush Cardigan" at bounding box center [744, 222] width 191 height 286
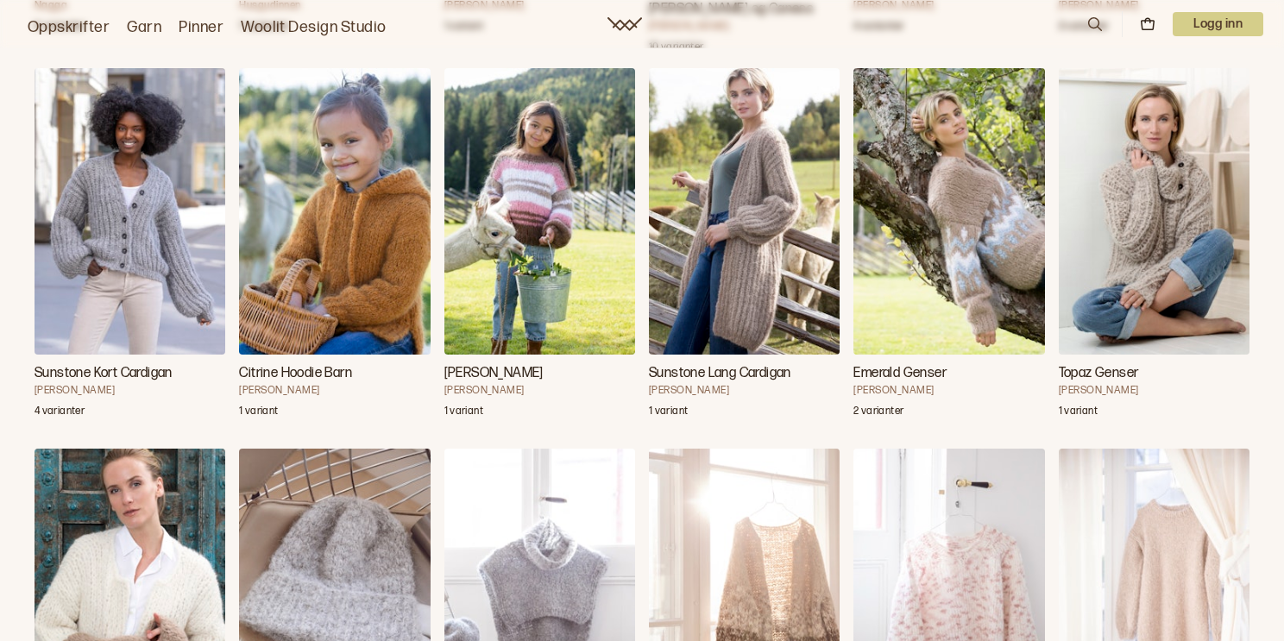
scroll to position [8706, 0]
click at [167, 259] on img "Sunstone Kort Cardigan" at bounding box center [130, 210] width 191 height 286
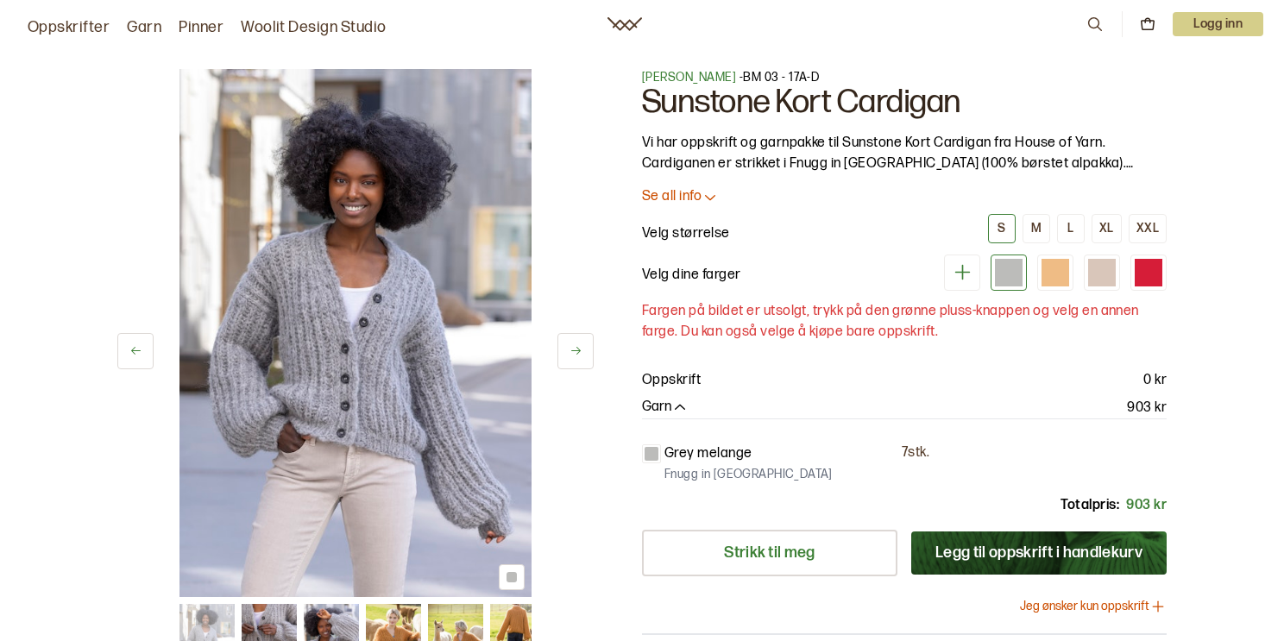
click at [579, 348] on icon at bounding box center [575, 350] width 13 height 13
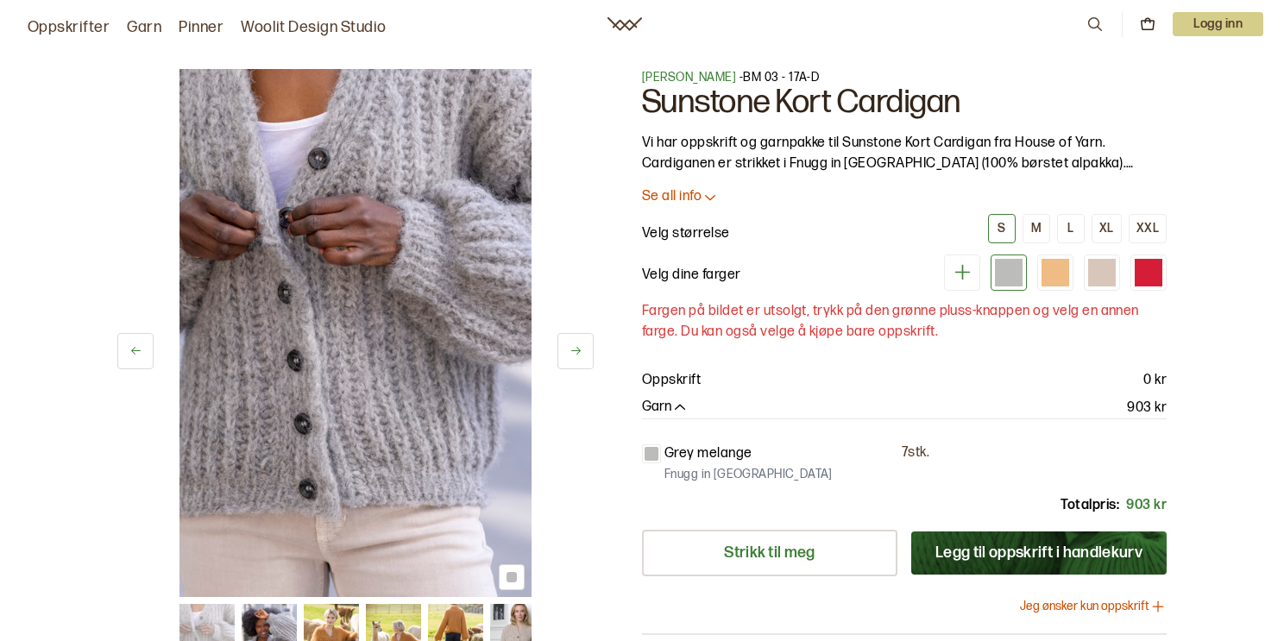
click at [579, 348] on icon at bounding box center [575, 350] width 13 height 13
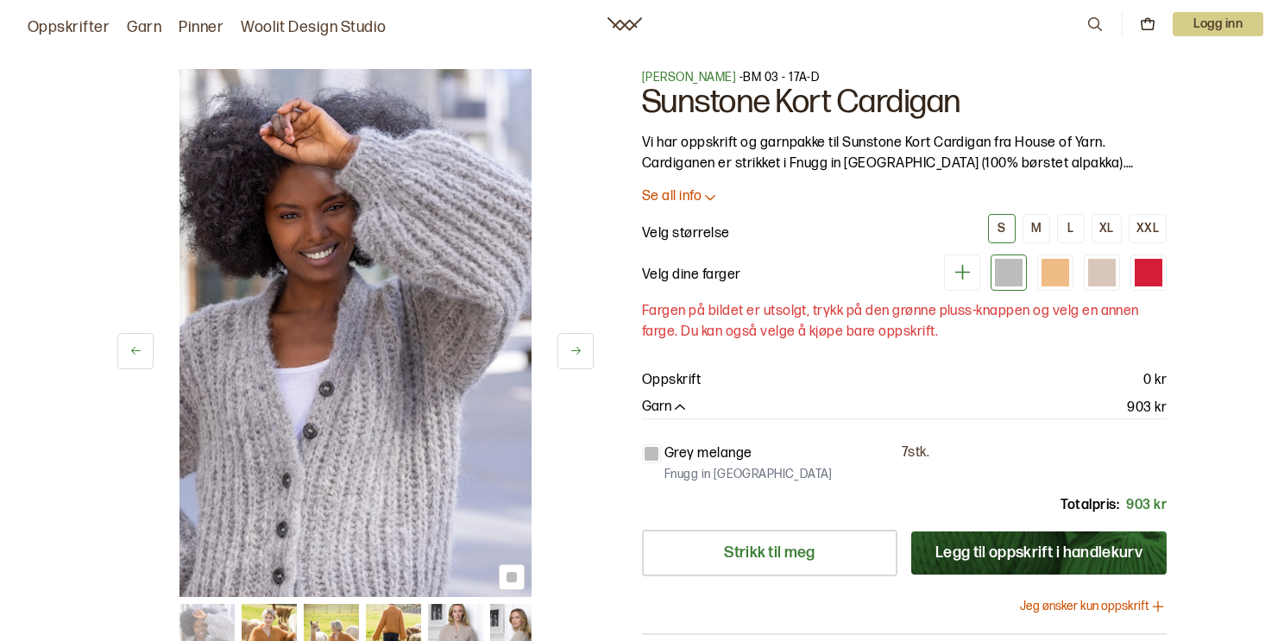
click at [579, 348] on icon at bounding box center [575, 350] width 13 height 13
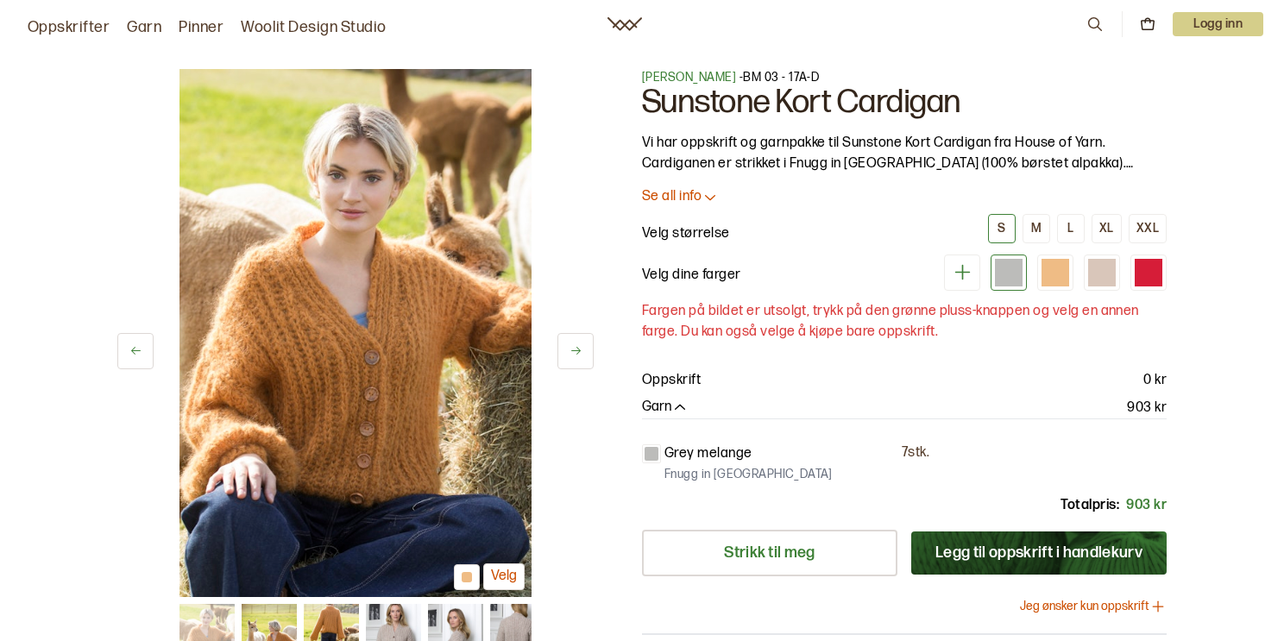
click at [579, 348] on icon at bounding box center [575, 350] width 13 height 13
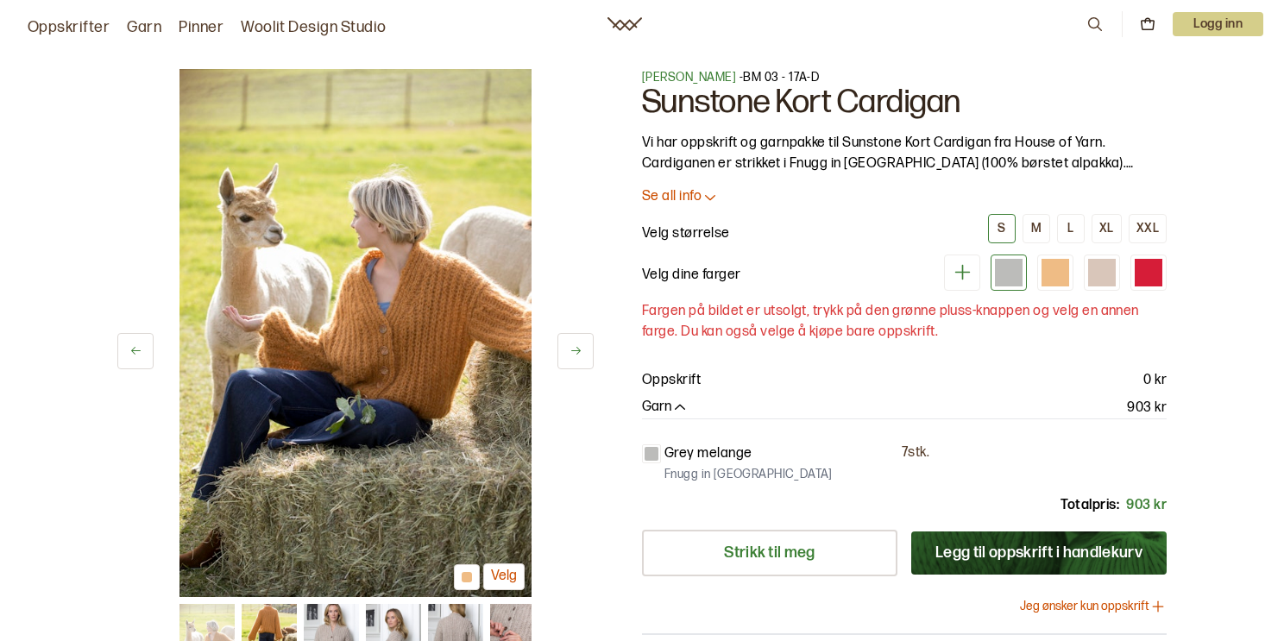
click at [579, 348] on icon at bounding box center [575, 350] width 13 height 13
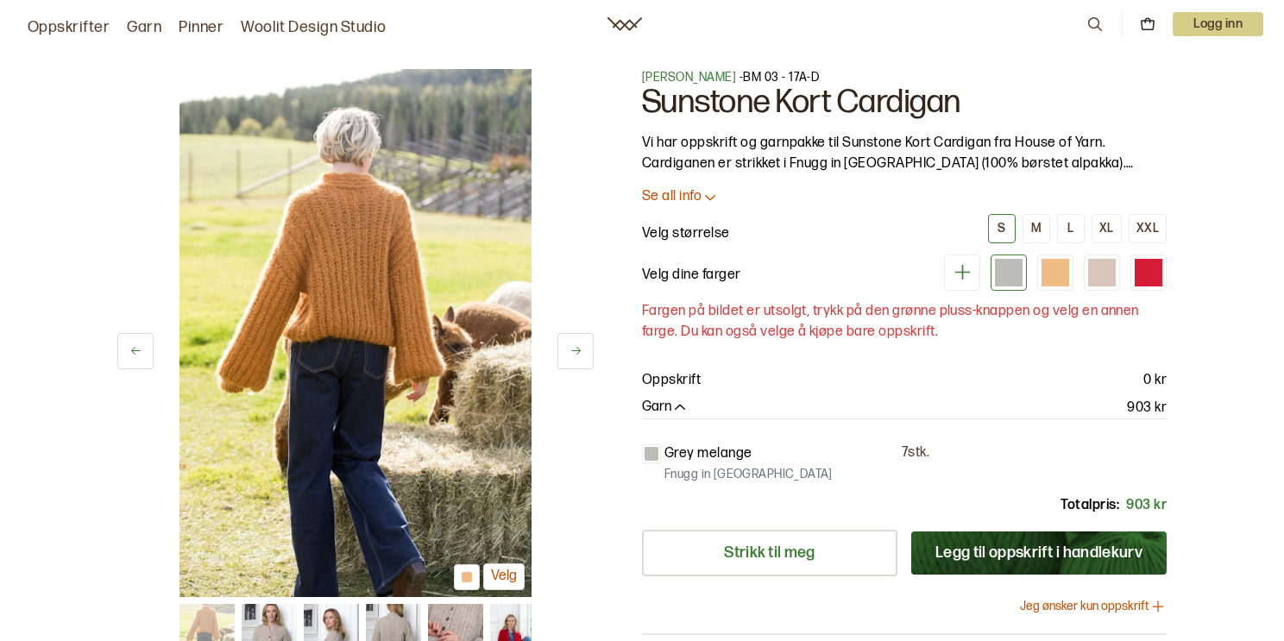
click at [579, 348] on icon at bounding box center [575, 350] width 13 height 13
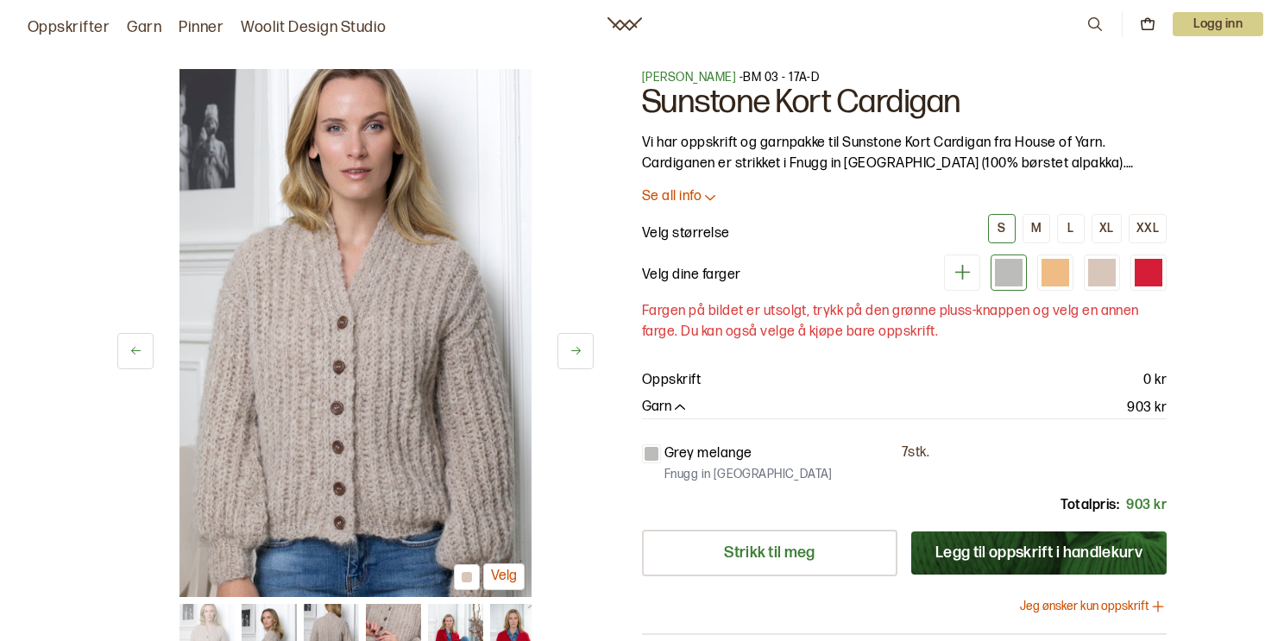
click at [579, 348] on icon at bounding box center [575, 350] width 13 height 13
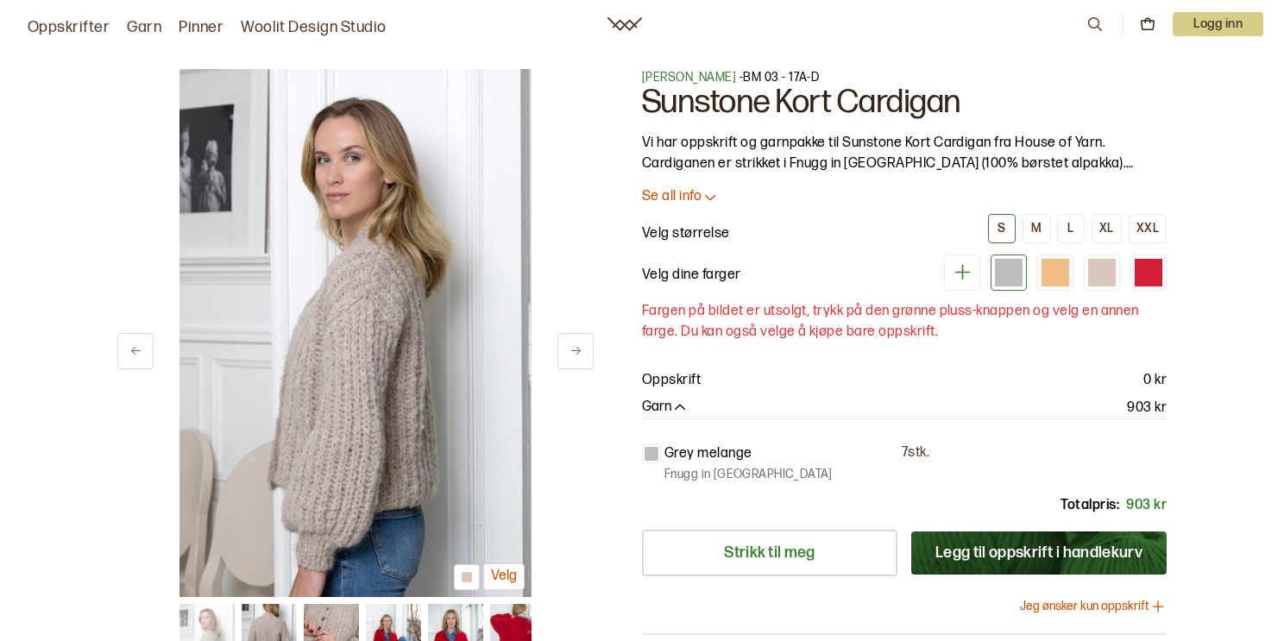
click at [579, 348] on icon at bounding box center [575, 350] width 13 height 13
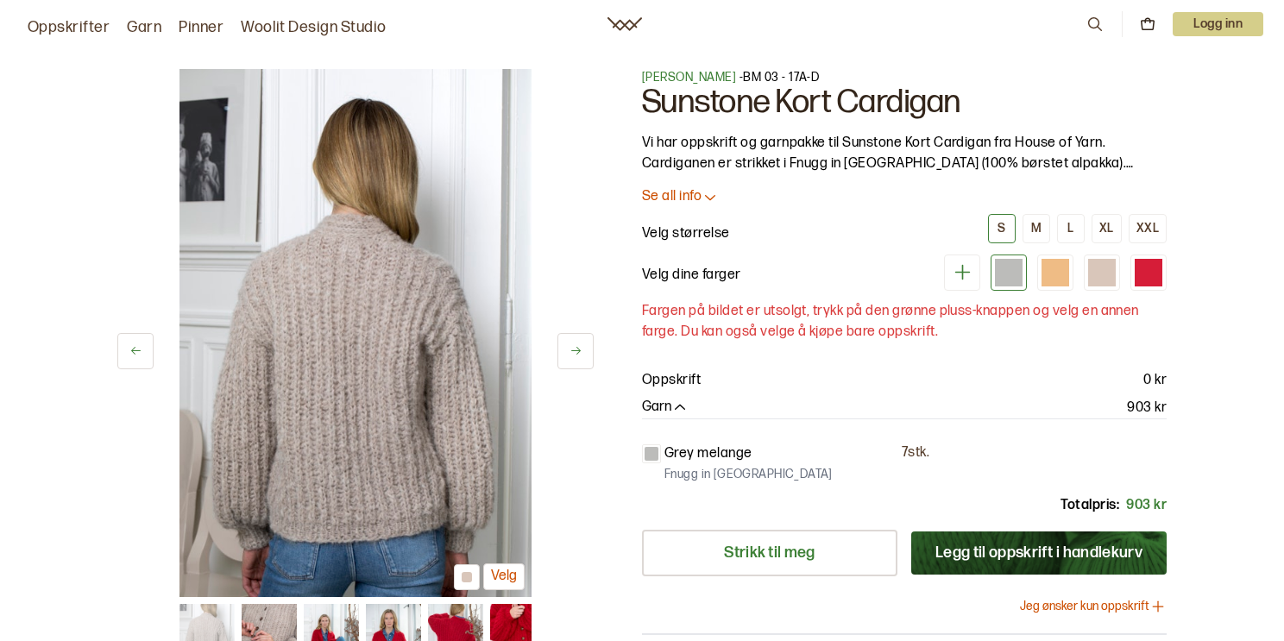
click at [579, 348] on icon at bounding box center [575, 350] width 13 height 13
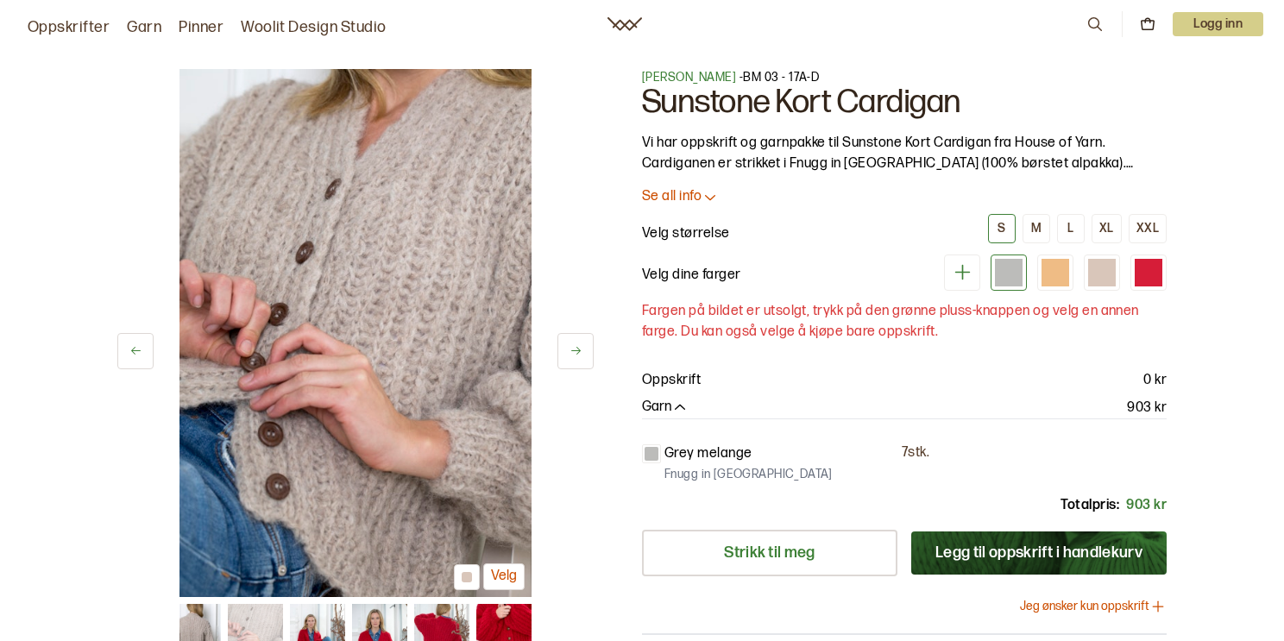
click at [579, 348] on icon at bounding box center [575, 350] width 13 height 13
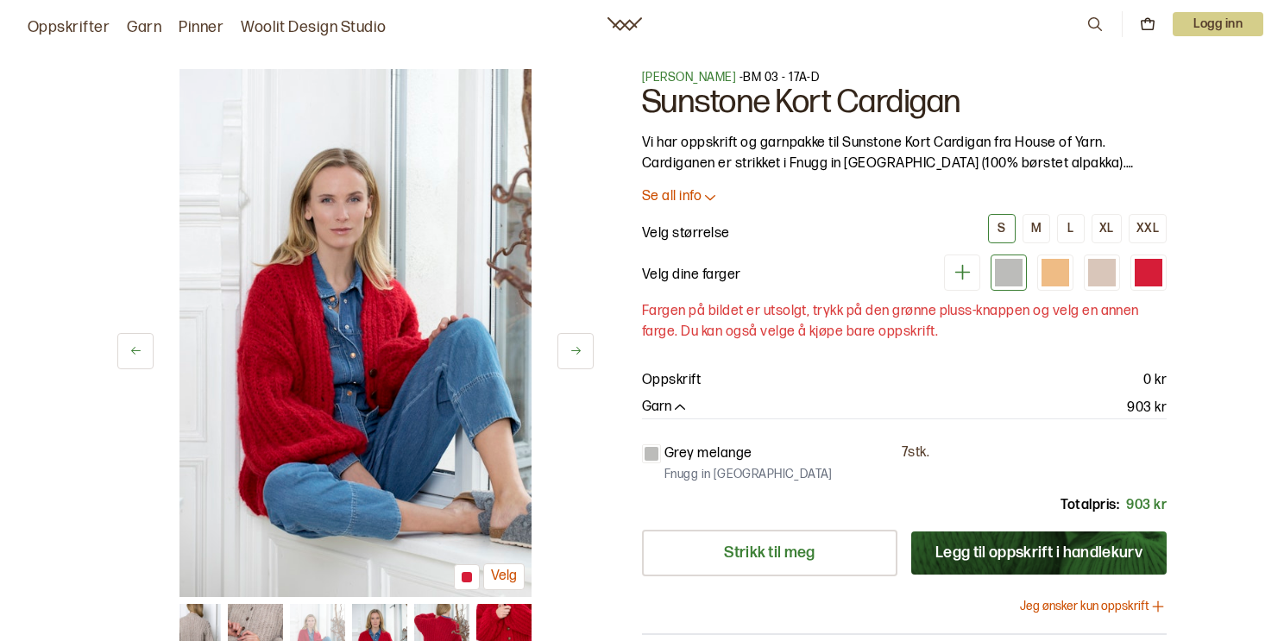
click at [579, 348] on icon at bounding box center [575, 350] width 13 height 13
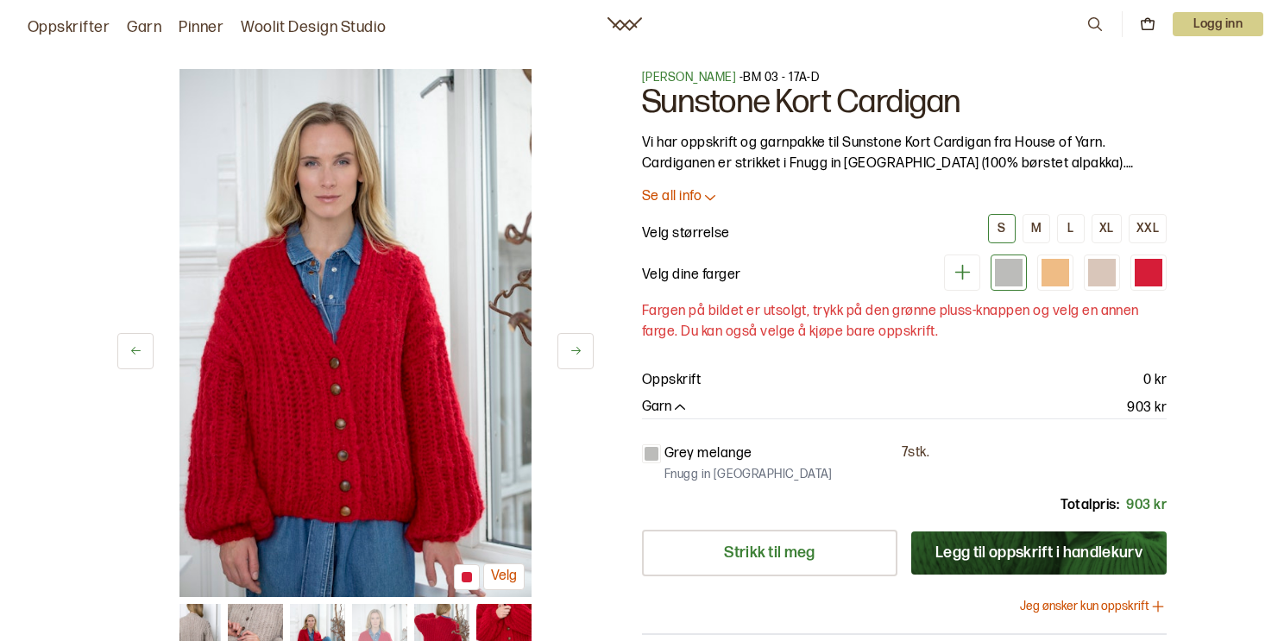
click at [579, 348] on icon at bounding box center [575, 350] width 13 height 13
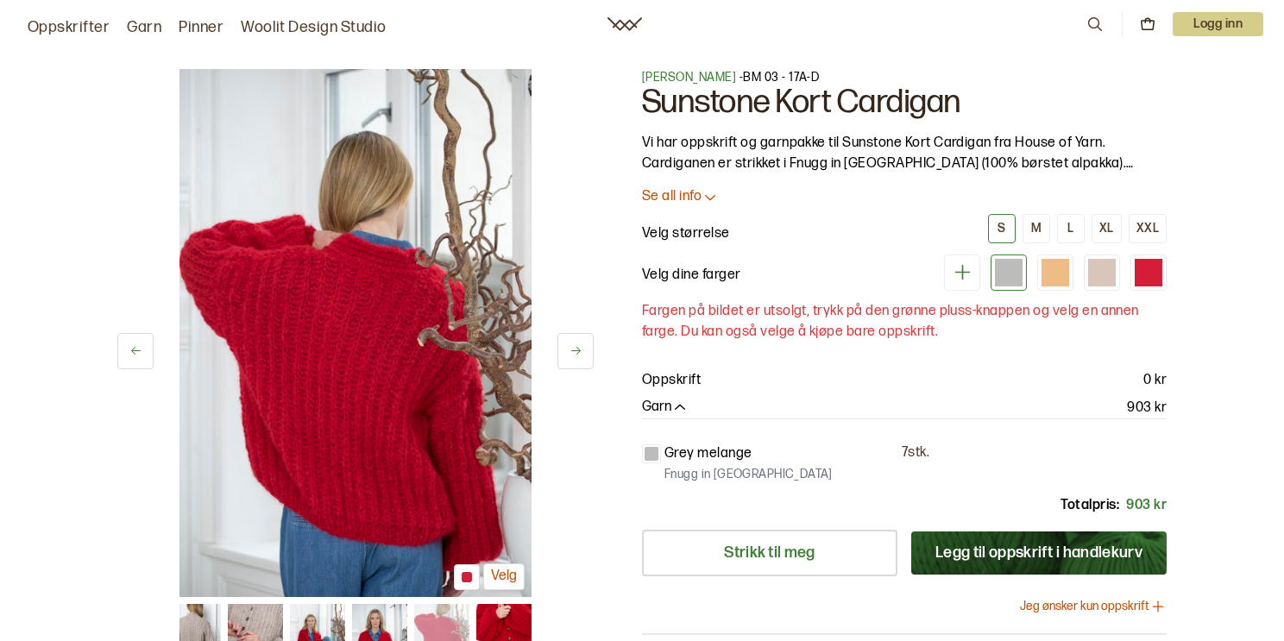
click at [579, 348] on icon at bounding box center [575, 350] width 13 height 13
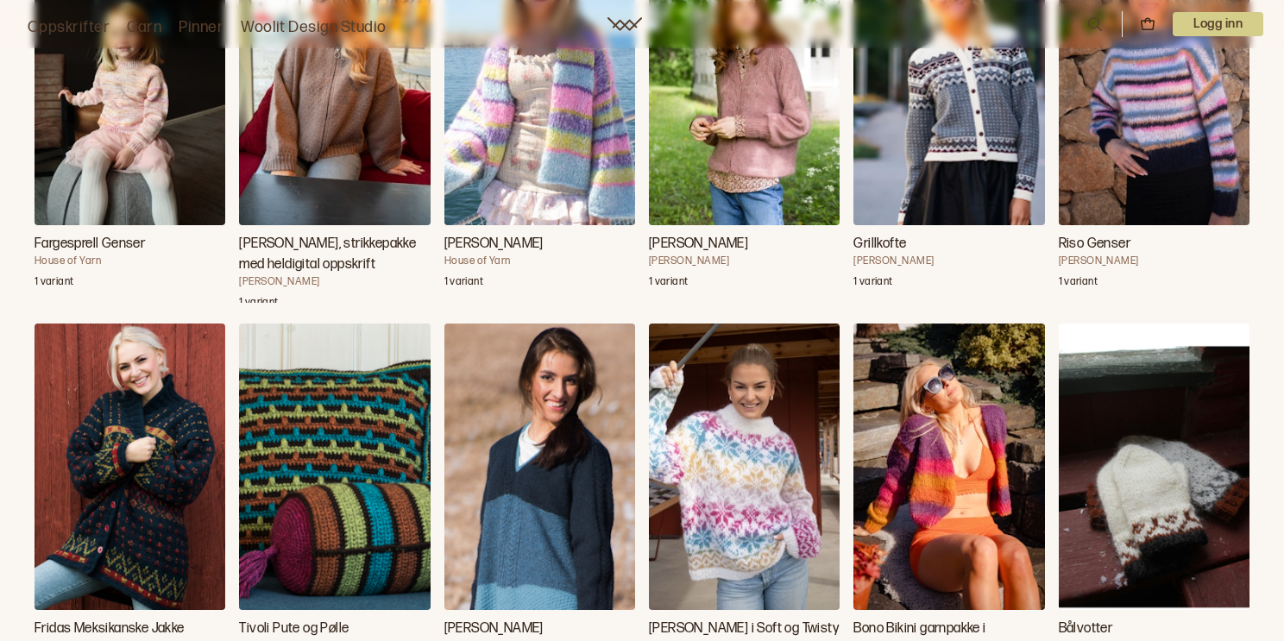
scroll to position [16863, 0]
